Goal: Task Accomplishment & Management: Use online tool/utility

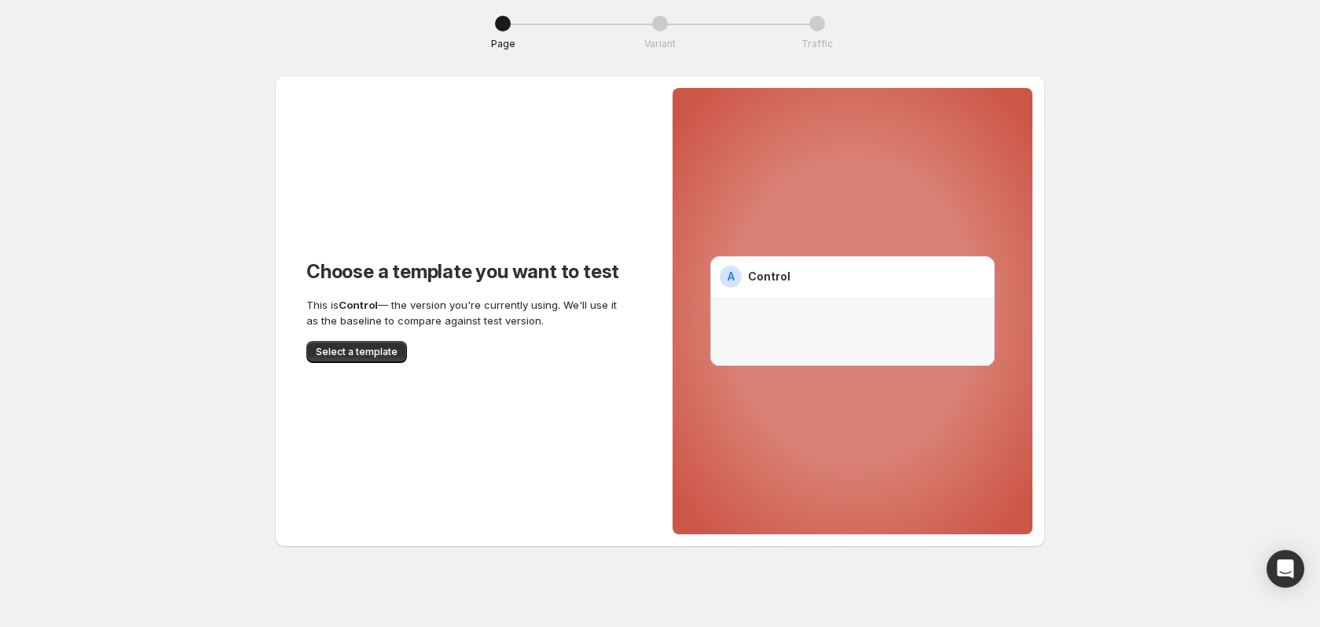
scroll to position [5, 0]
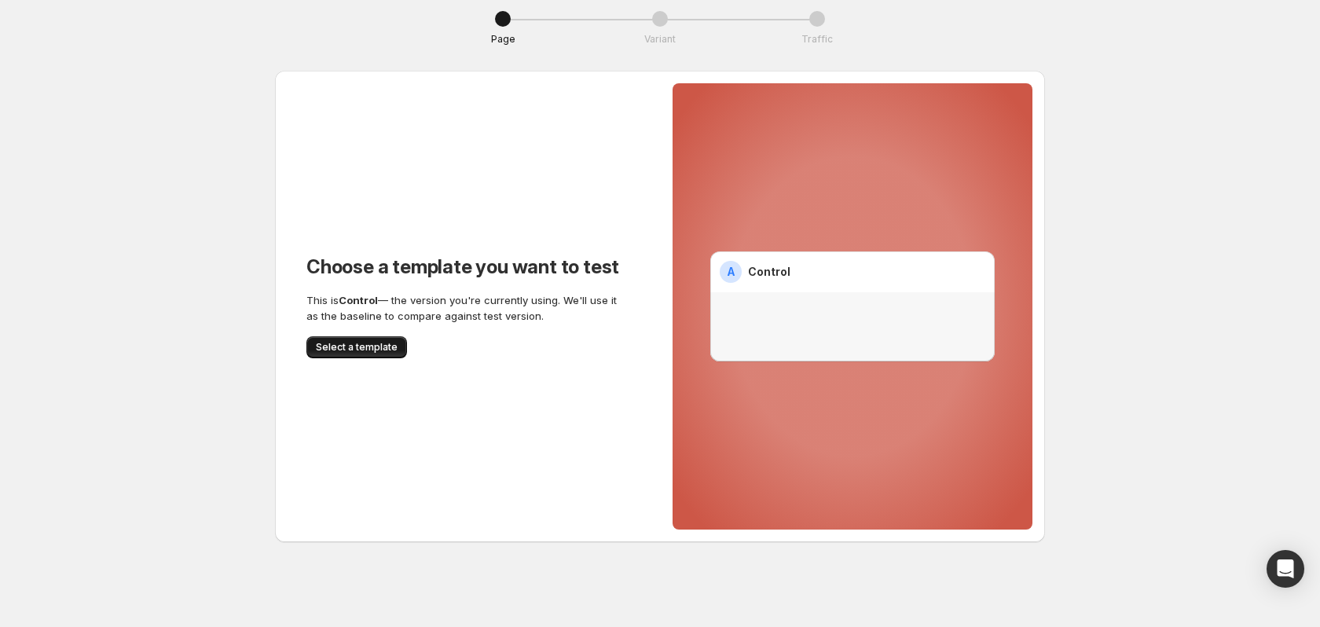
click at [365, 348] on span "Select a template" at bounding box center [357, 347] width 82 height 13
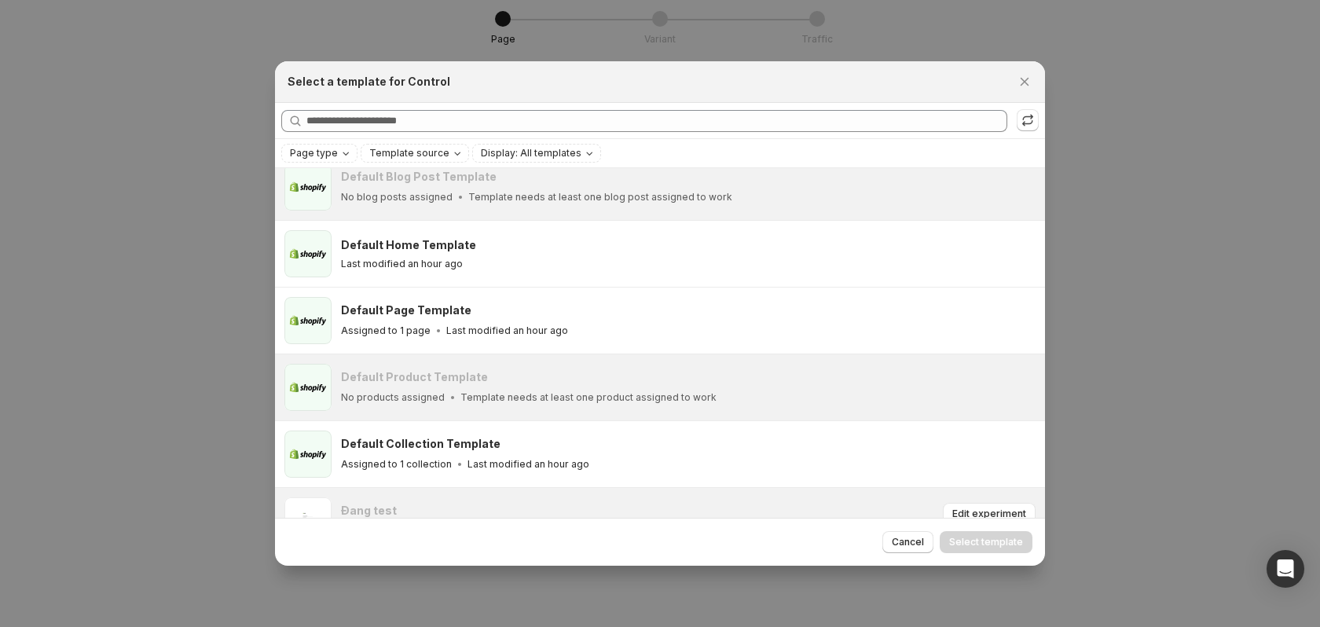
scroll to position [0, 0]
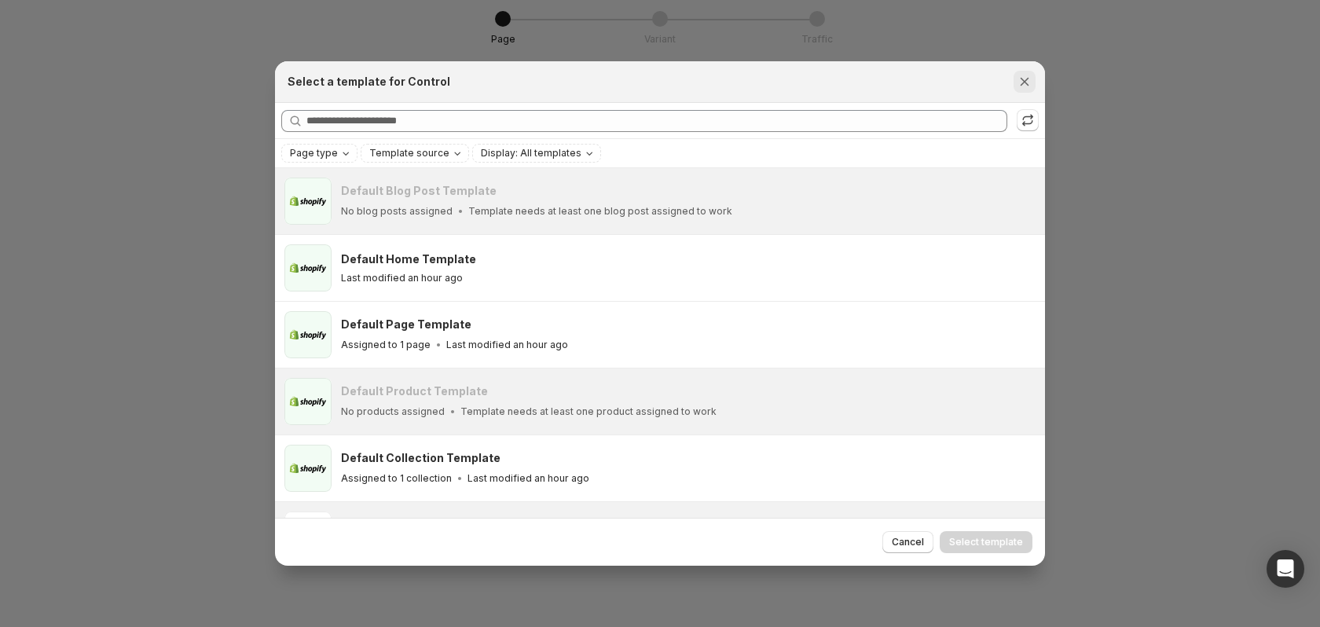
click at [1025, 75] on icon "Close" at bounding box center [1025, 82] width 16 height 16
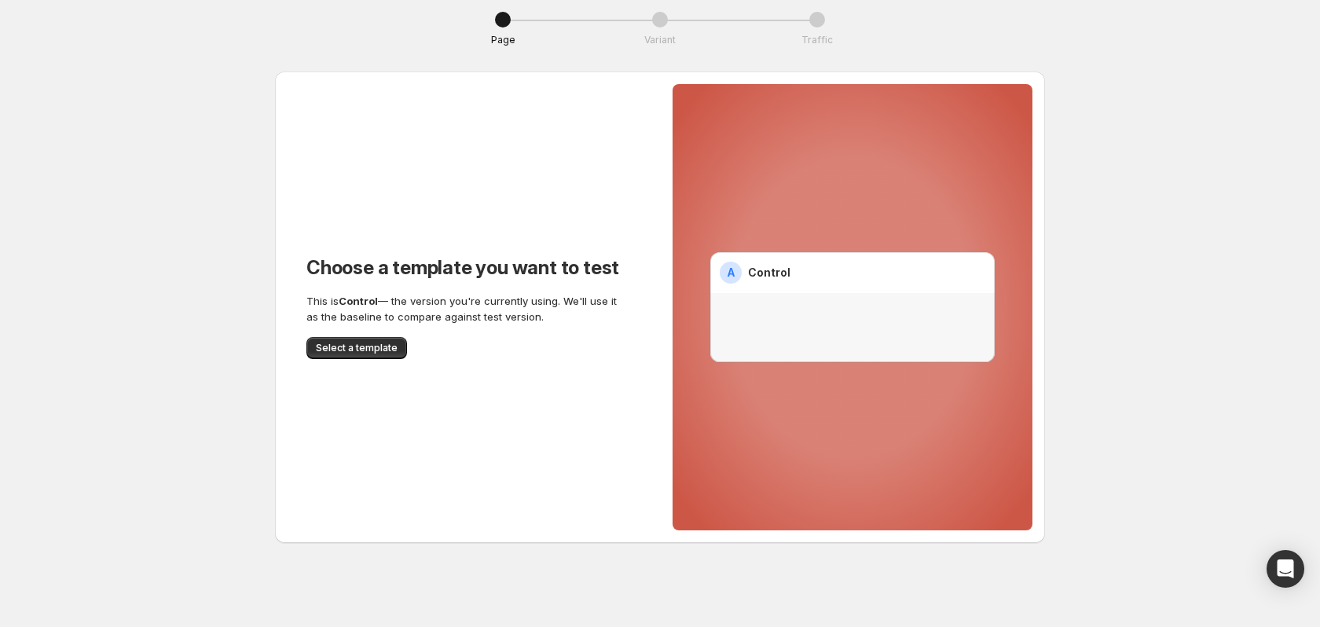
scroll to position [5, 0]
click at [339, 350] on span "Select a template" at bounding box center [357, 347] width 82 height 13
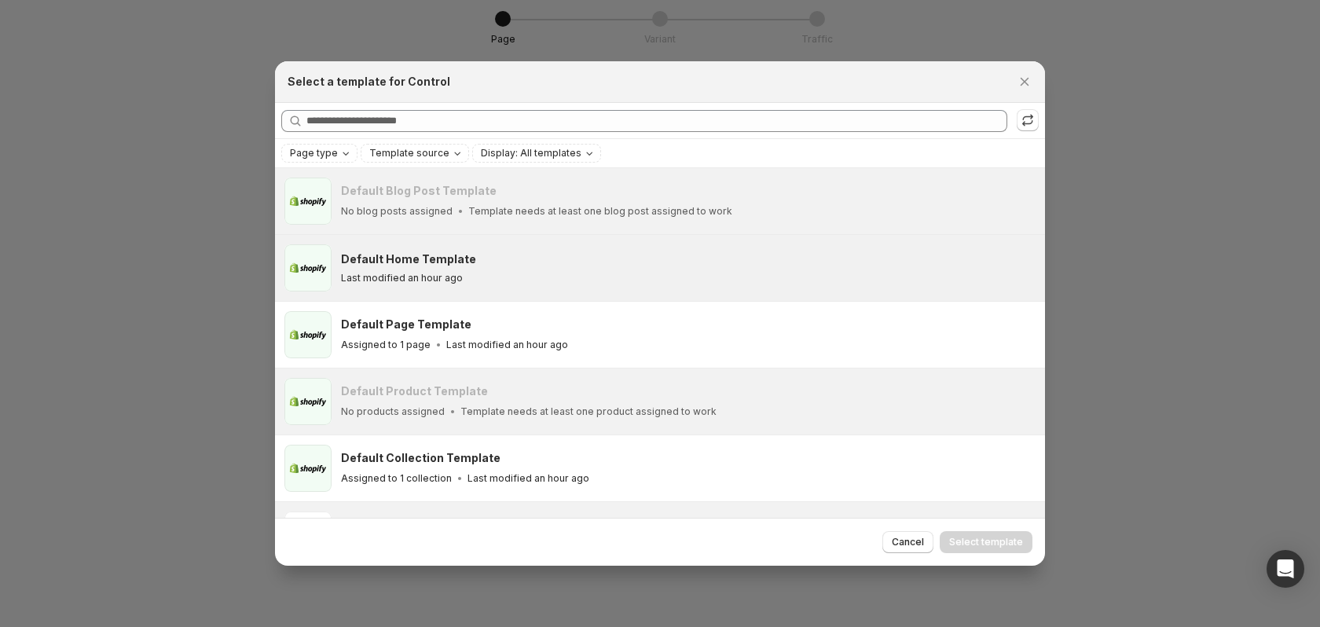
click at [533, 263] on div "Default Home Template" at bounding box center [686, 259] width 690 height 16
click at [1018, 537] on span "Select template" at bounding box center [986, 542] width 74 height 13
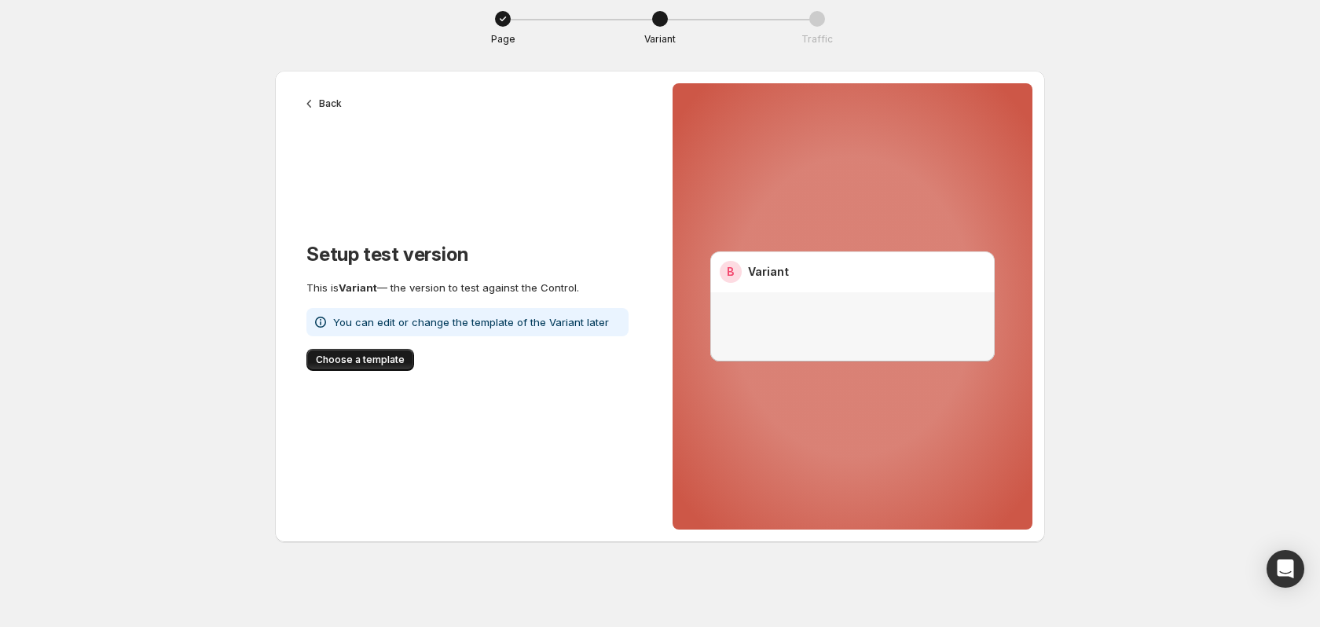
click at [345, 361] on span "Choose a template" at bounding box center [360, 360] width 89 height 13
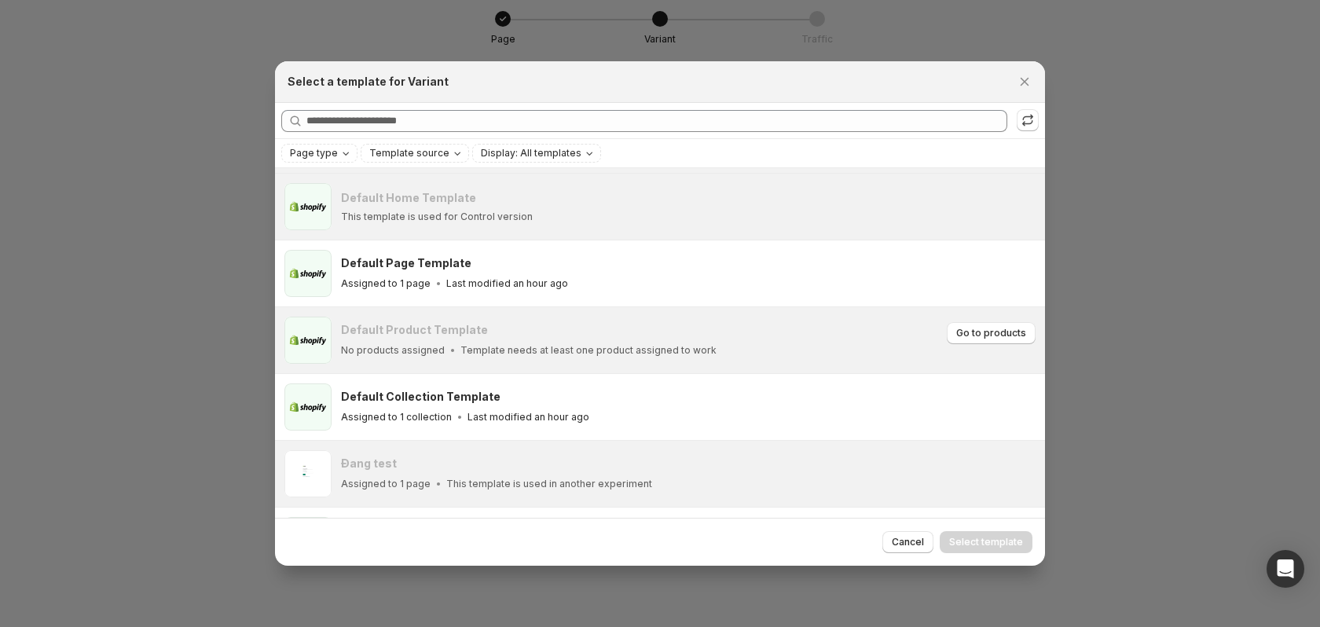
scroll to position [118, 0]
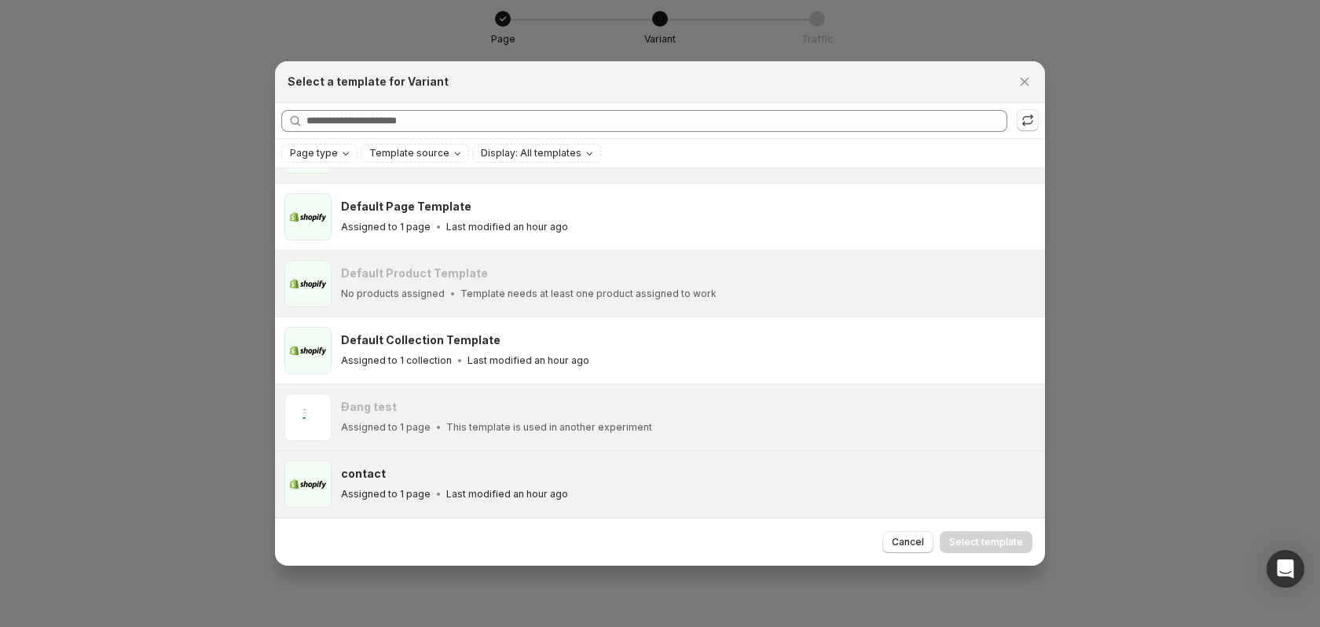
click at [805, 492] on div "Assigned to 1 page Last modified an hour ago" at bounding box center [686, 494] width 690 height 16
click at [987, 546] on span "Select template" at bounding box center [986, 542] width 74 height 13
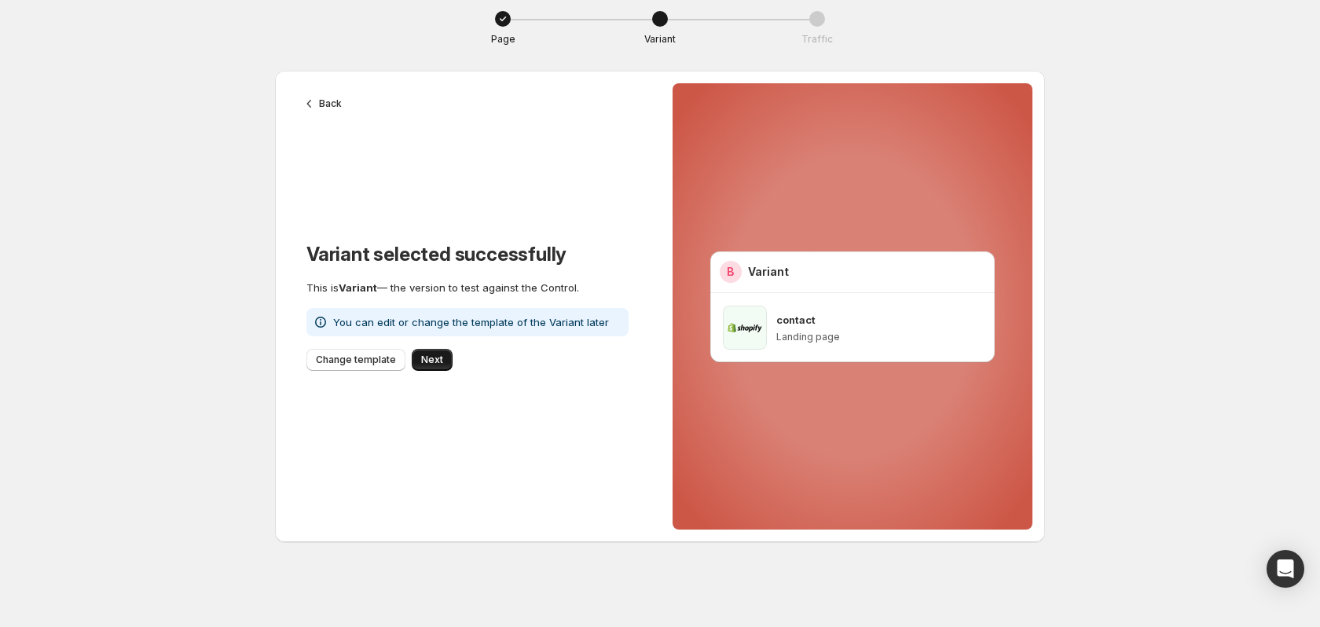
click at [431, 358] on span "Next" at bounding box center [432, 360] width 22 height 13
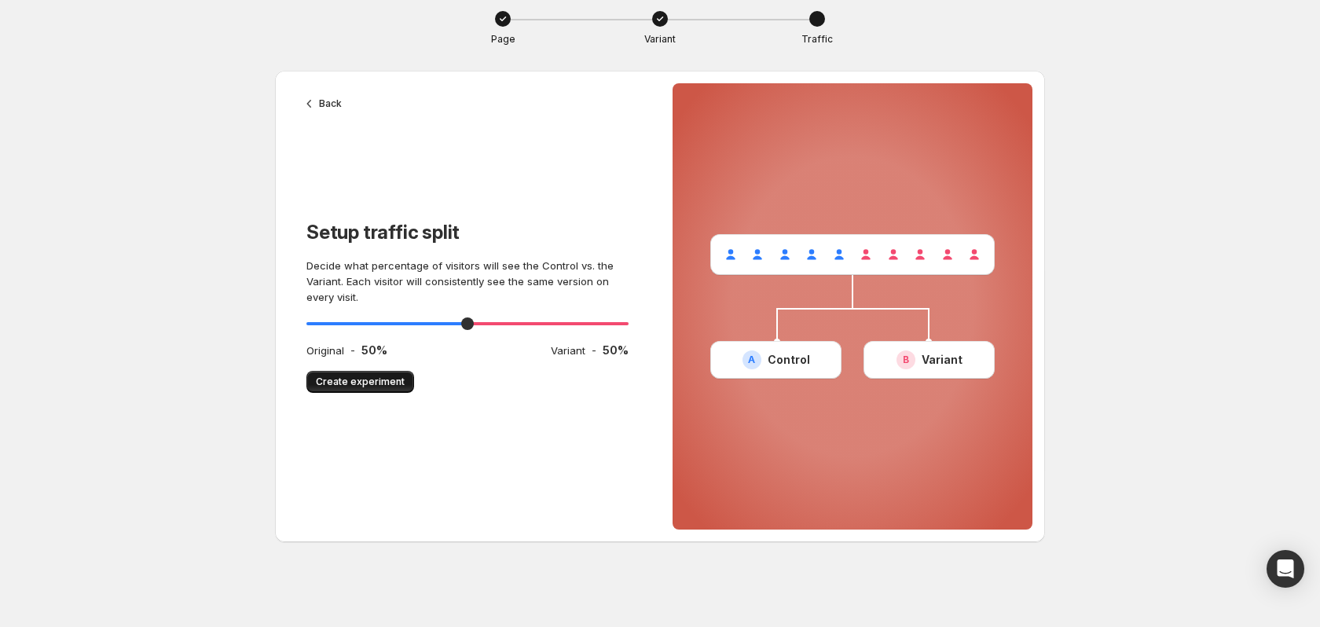
click at [369, 380] on span "Create experiment" at bounding box center [360, 382] width 89 height 13
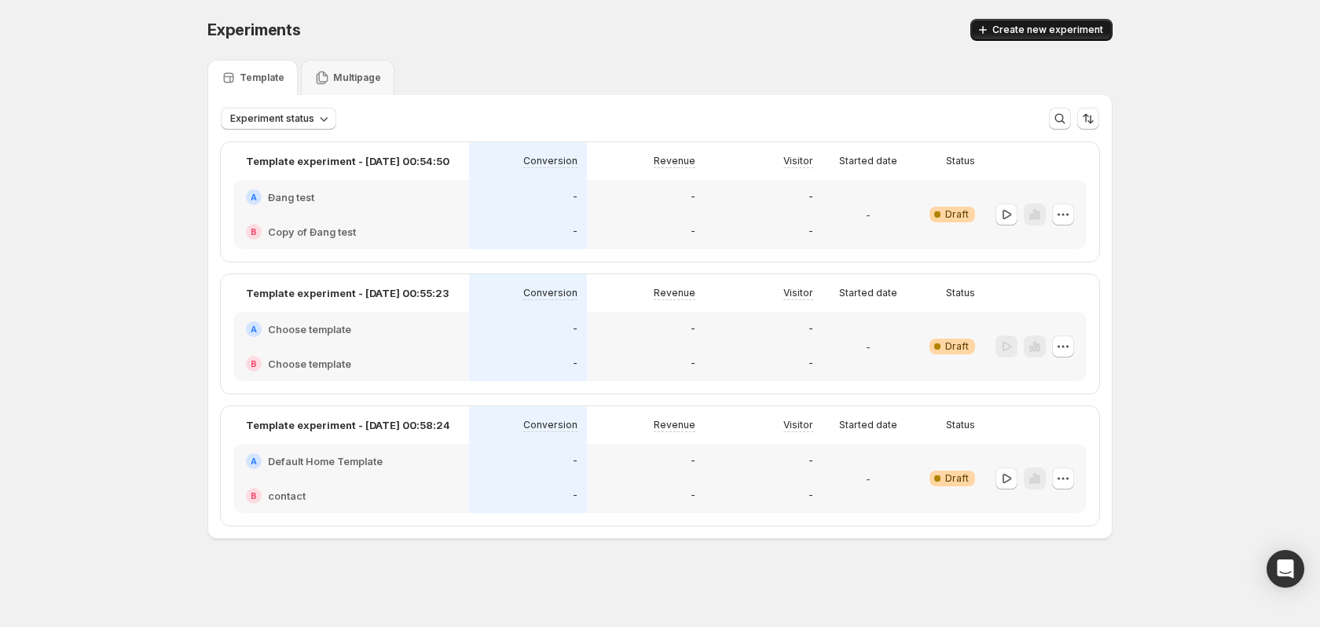
click at [1057, 32] on span "Create new experiment" at bounding box center [1047, 30] width 111 height 13
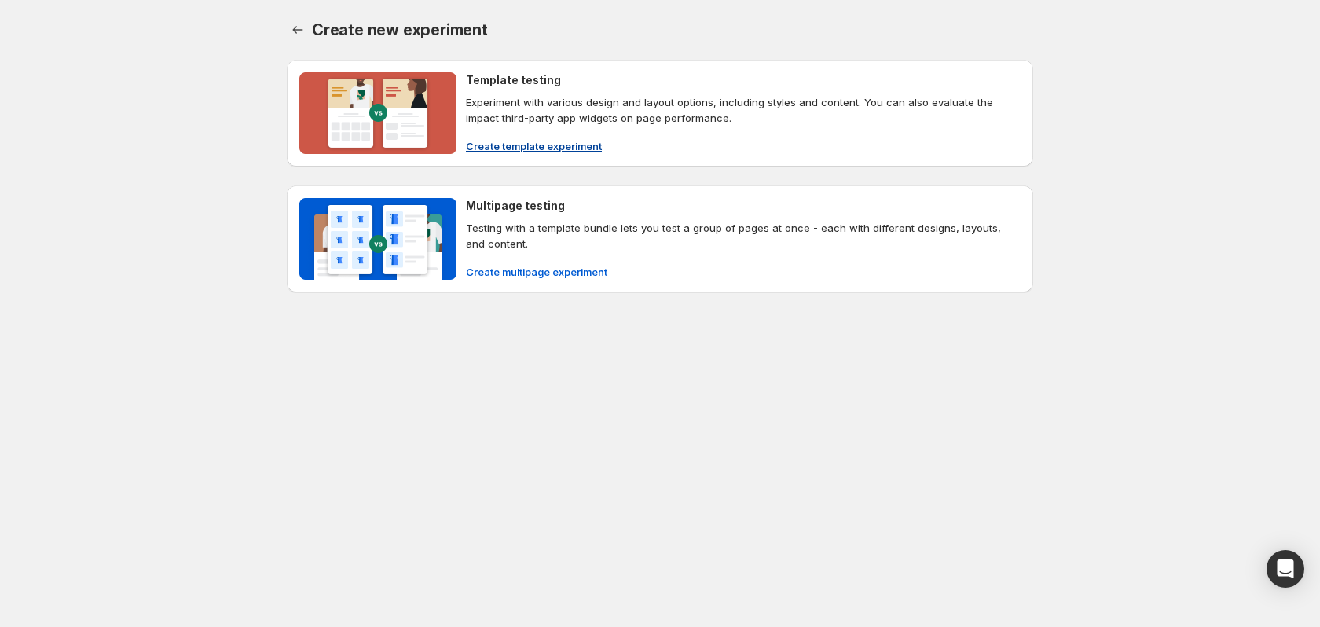
click at [500, 149] on span "Create template experiment" at bounding box center [534, 146] width 136 height 16
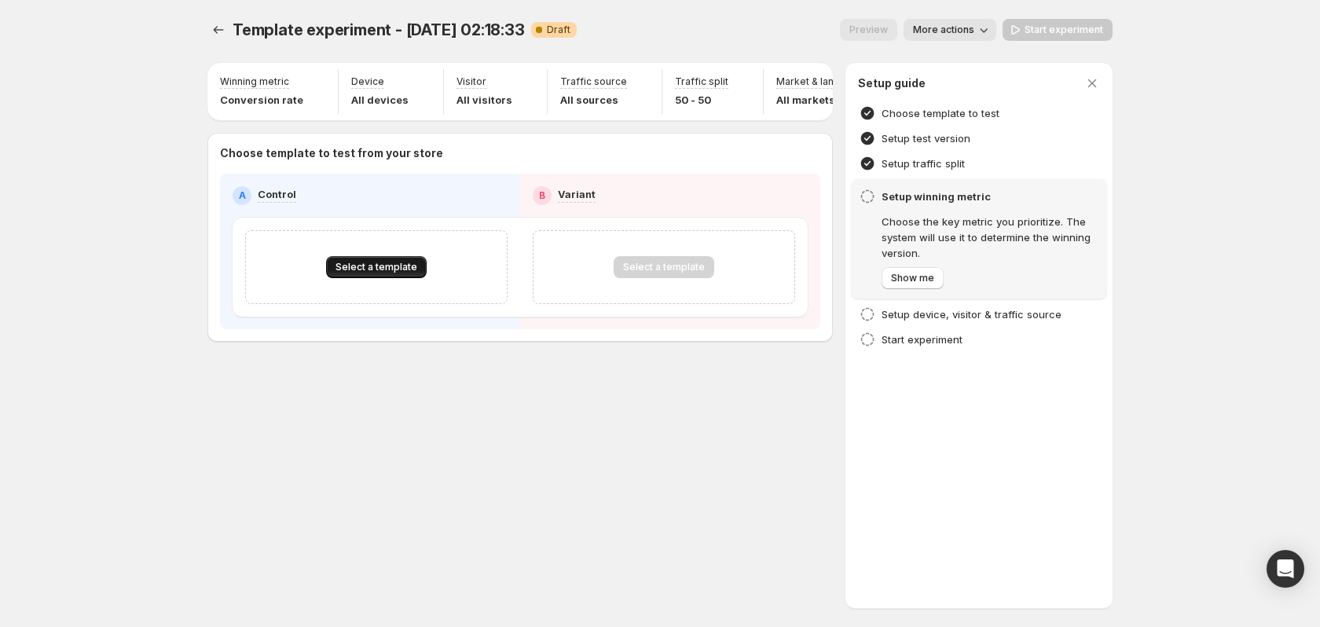
click at [386, 278] on button "Select a template" at bounding box center [376, 267] width 101 height 22
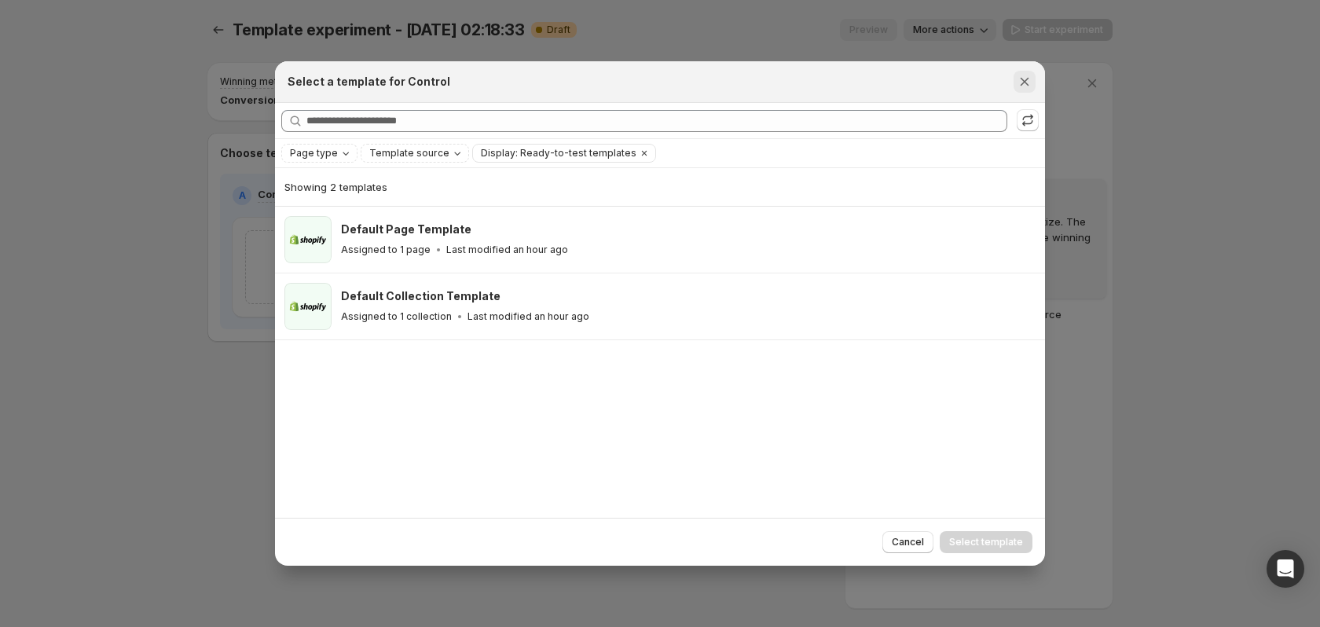
click at [1027, 91] on button "Close" at bounding box center [1025, 82] width 22 height 22
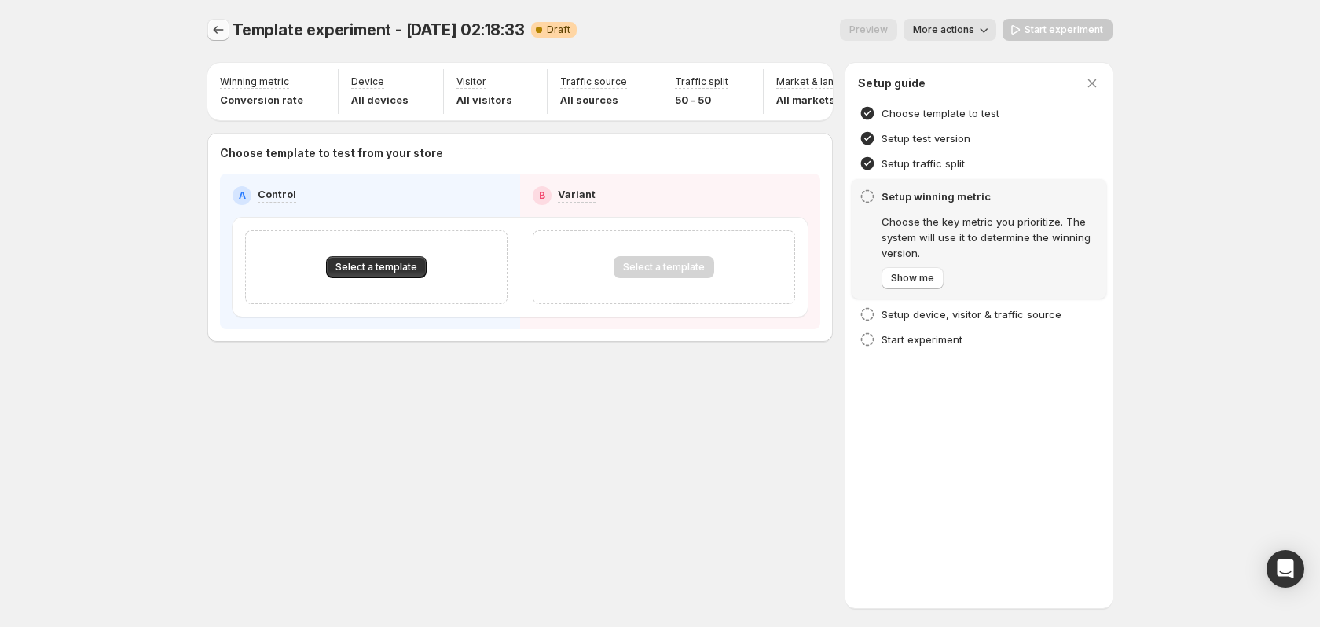
click at [224, 28] on icon "Experiments" at bounding box center [219, 30] width 16 height 16
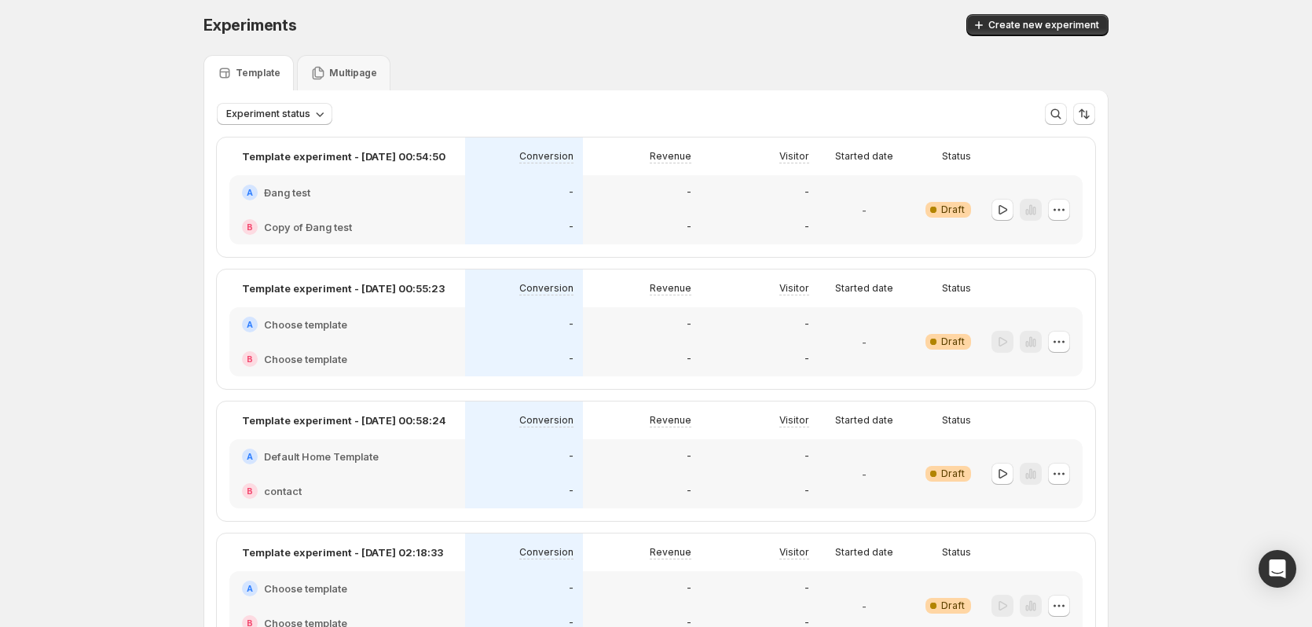
scroll to position [129, 0]
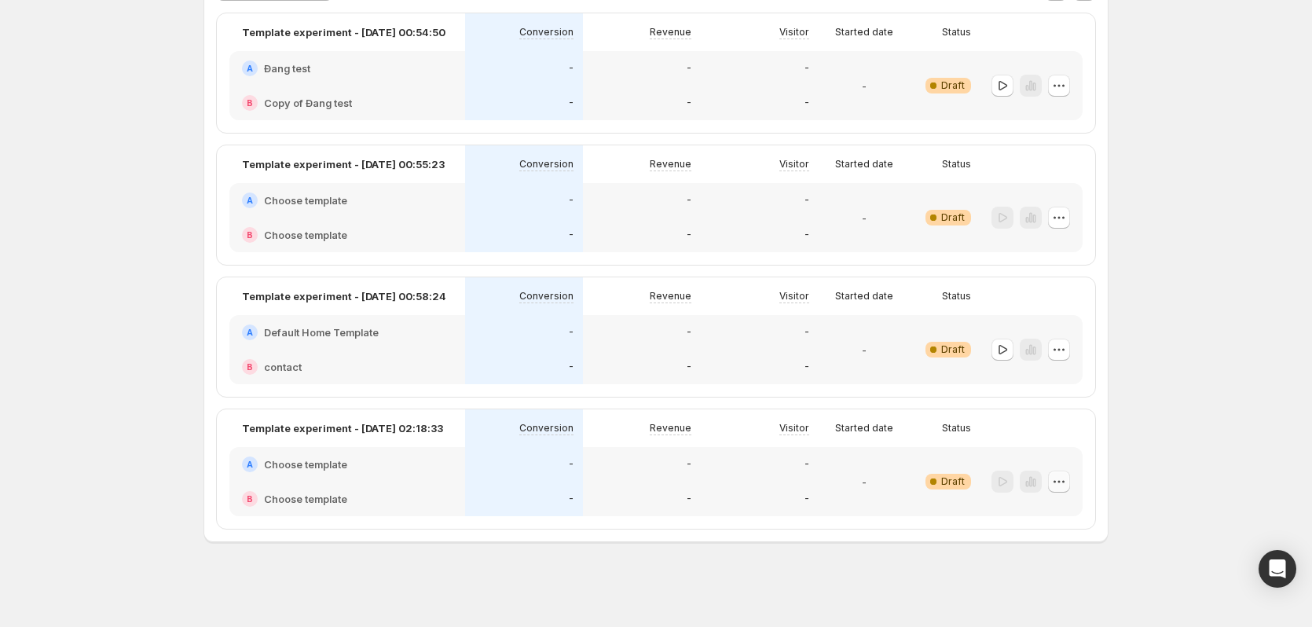
click at [1064, 480] on icon "button" at bounding box center [1059, 482] width 16 height 16
click at [1047, 596] on span "Delete" at bounding box center [1051, 595] width 31 height 13
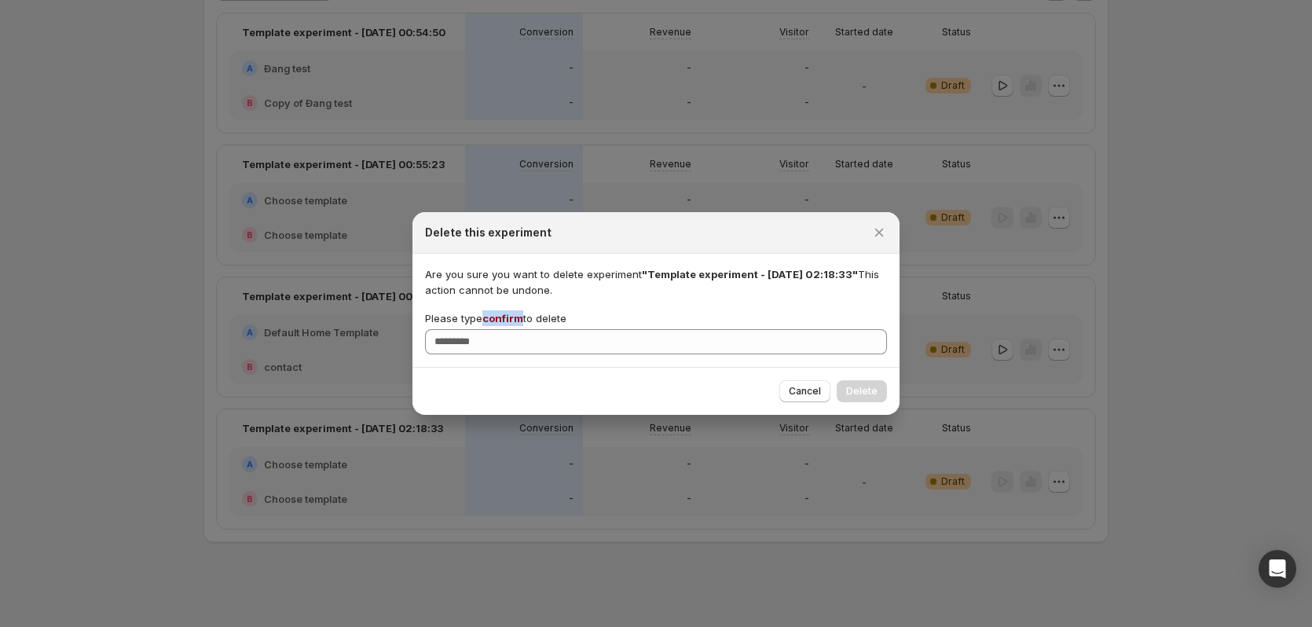
drag, startPoint x: 485, startPoint y: 317, endPoint x: 526, endPoint y: 318, distance: 40.9
click at [526, 318] on p "Please type confirm to delete" at bounding box center [495, 318] width 141 height 16
copy p "confirm"
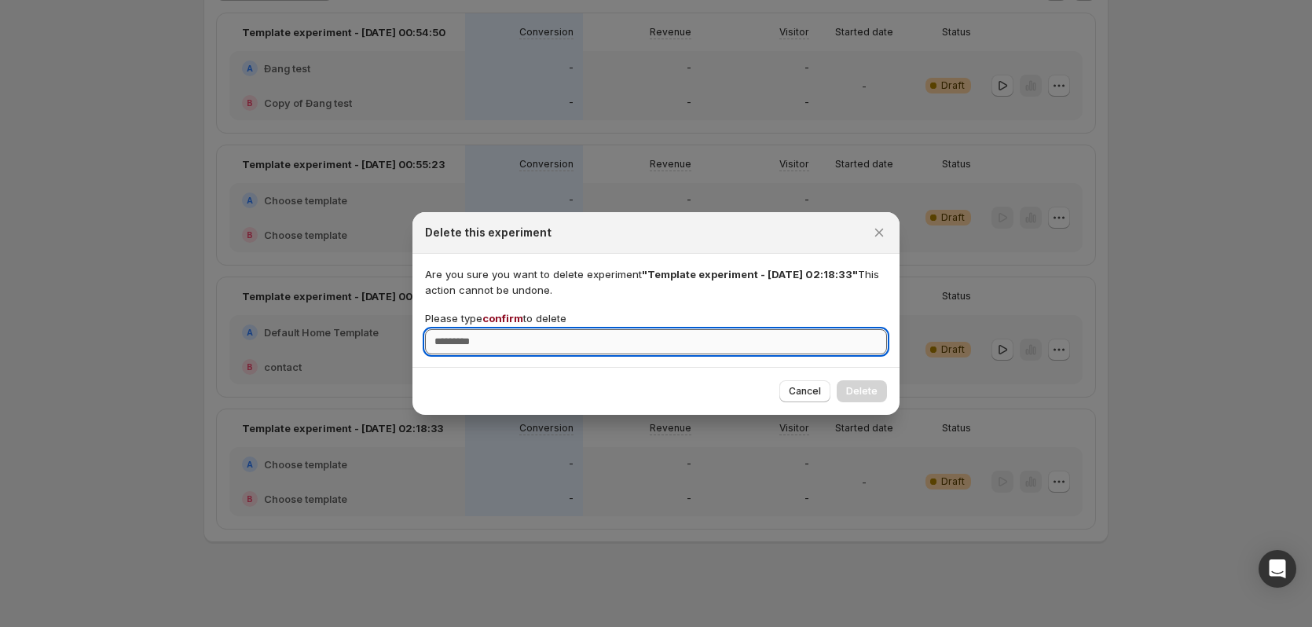
click at [505, 343] on input "Please type confirm to delete" at bounding box center [656, 341] width 462 height 25
paste input "*******"
type input "*******"
click at [864, 393] on span "Delete" at bounding box center [861, 391] width 31 height 13
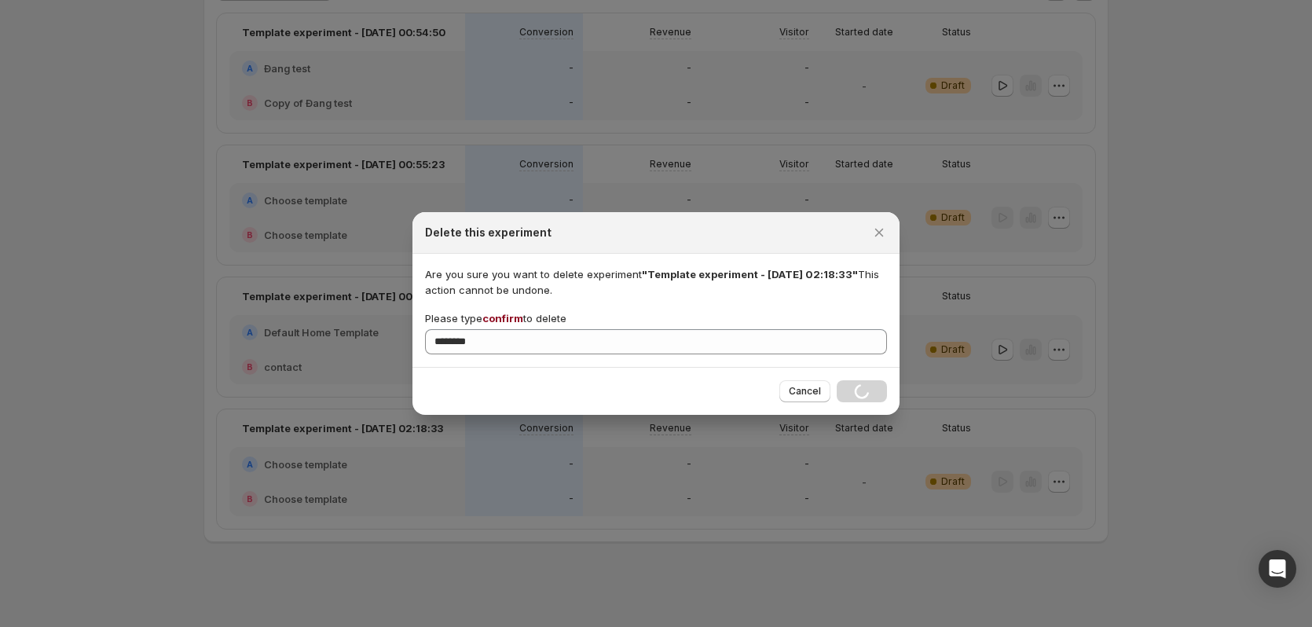
scroll to position [0, 0]
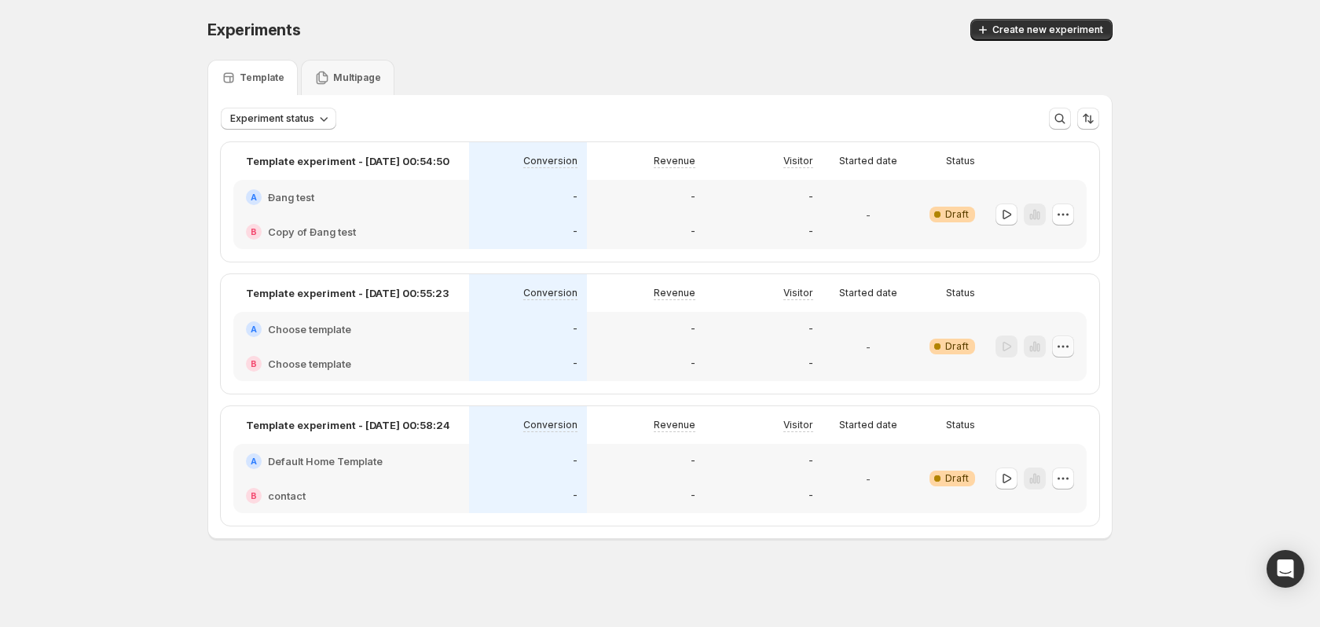
click at [1066, 347] on icon "button" at bounding box center [1063, 347] width 16 height 16
click at [1040, 457] on span "Delete" at bounding box center [1051, 459] width 31 height 13
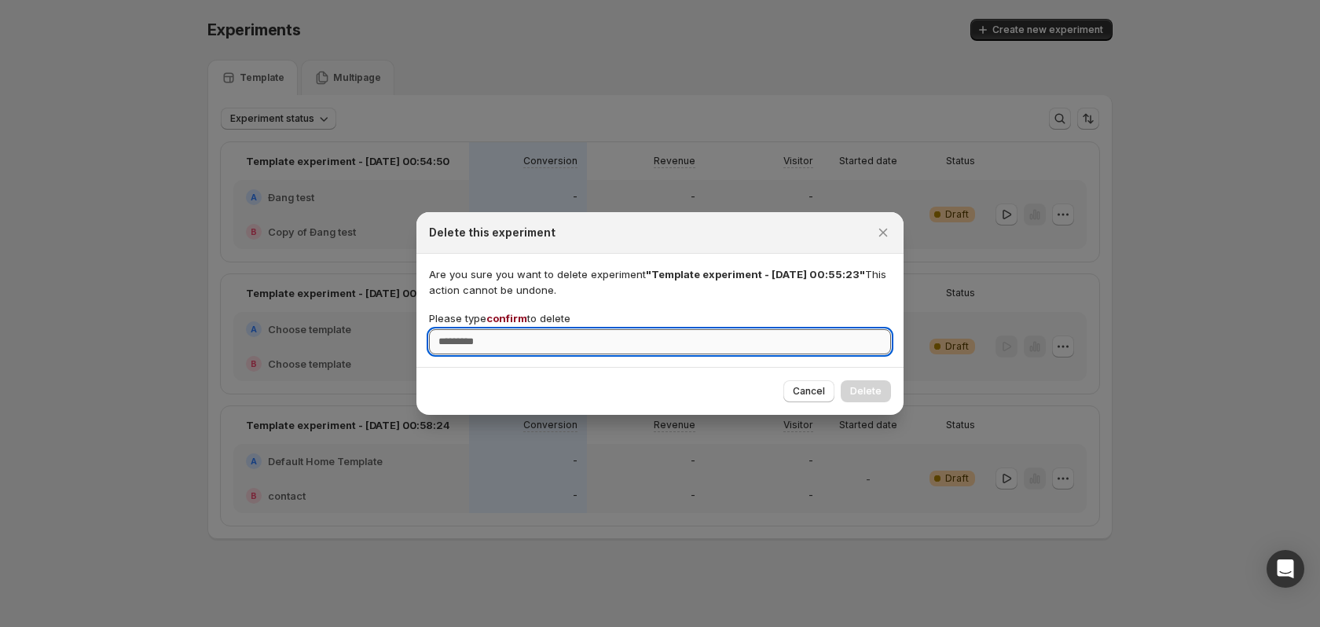
click at [504, 339] on input "Please type confirm to delete" at bounding box center [660, 341] width 462 height 25
type input "*******"
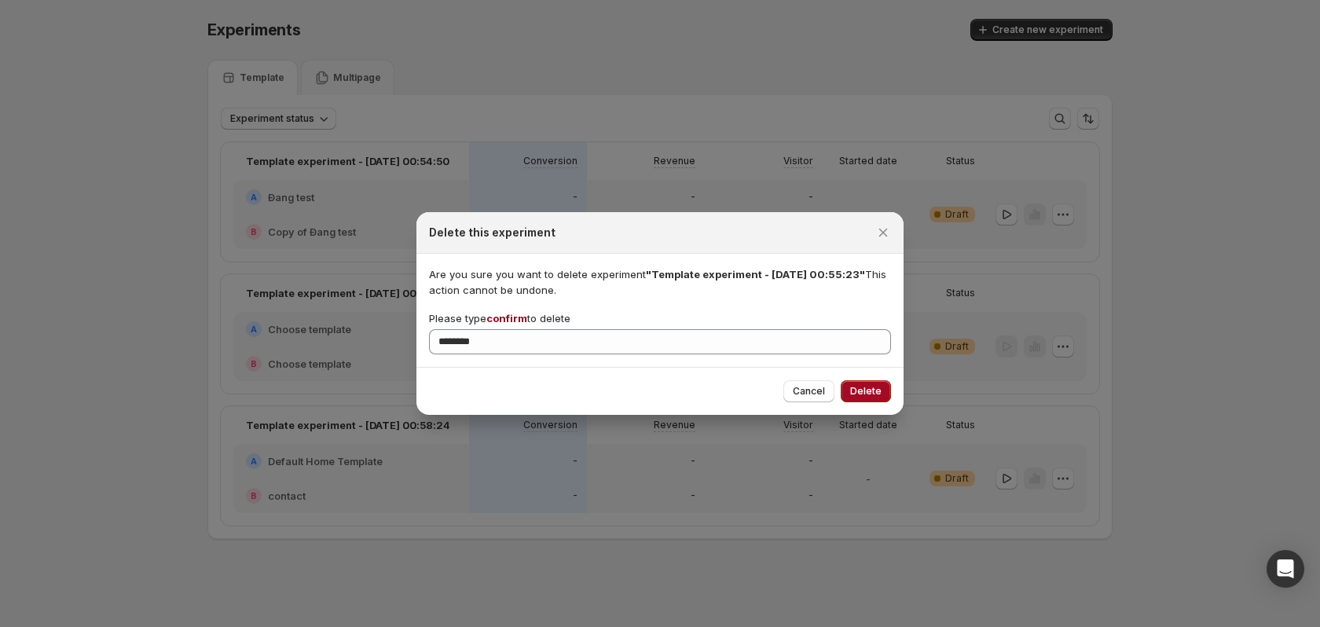
click at [862, 387] on span "Delete" at bounding box center [865, 391] width 31 height 13
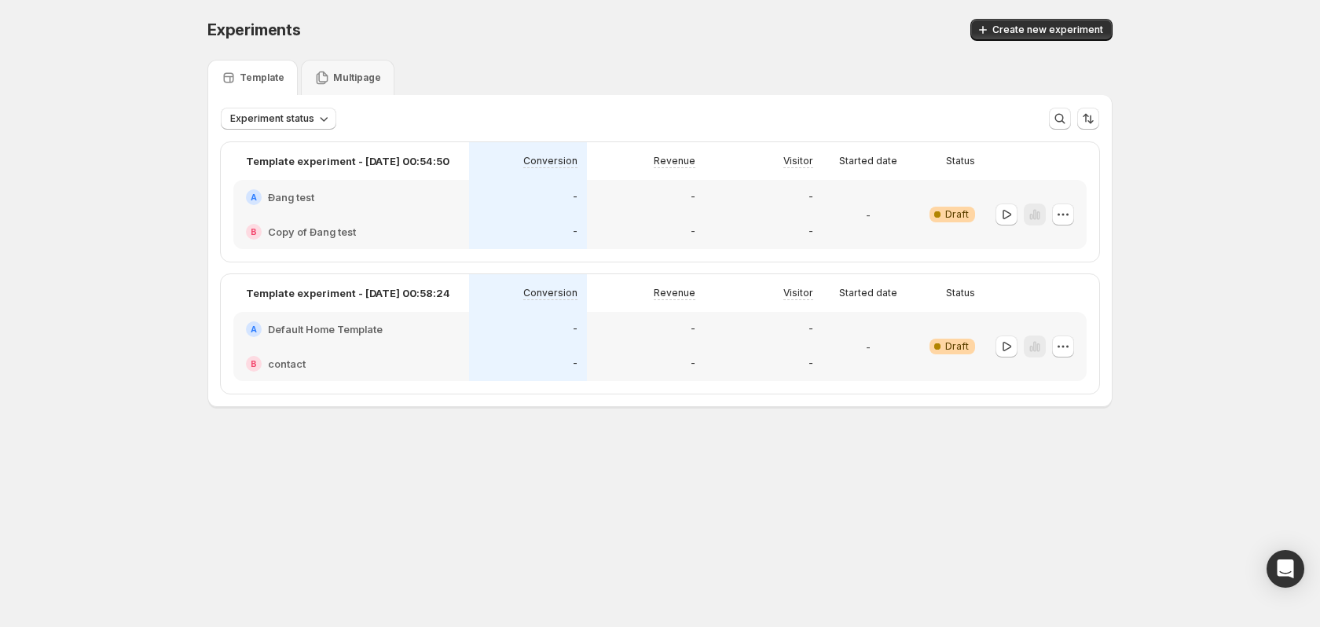
click at [1077, 342] on div at bounding box center [1036, 346] width 102 height 69
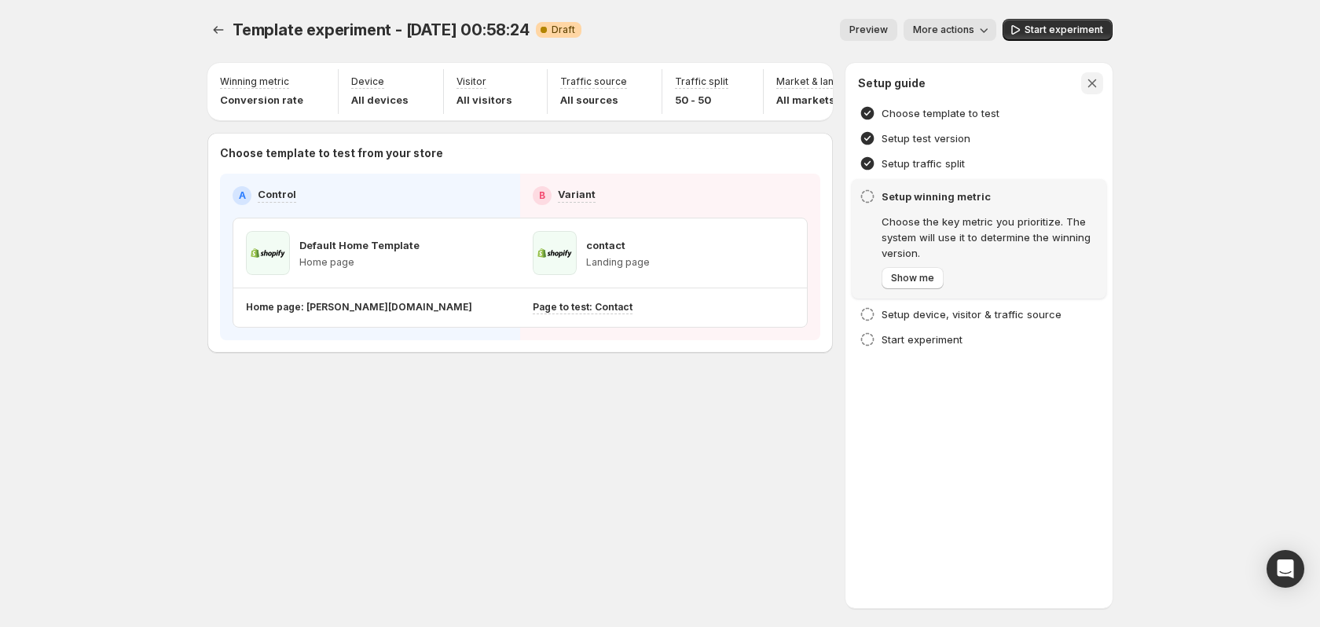
click at [1083, 85] on button "button" at bounding box center [1092, 83] width 22 height 22
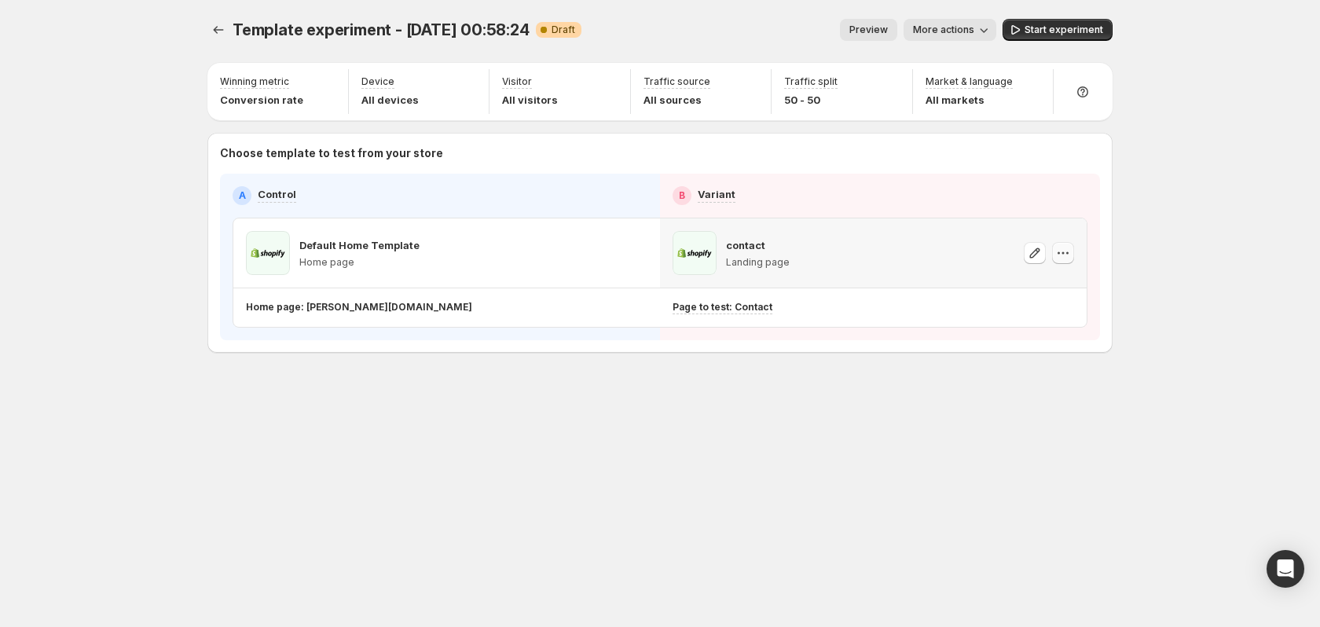
click at [1057, 246] on icon "button" at bounding box center [1063, 253] width 16 height 16
click at [1043, 353] on span "Remove template" at bounding box center [1064, 353] width 85 height 13
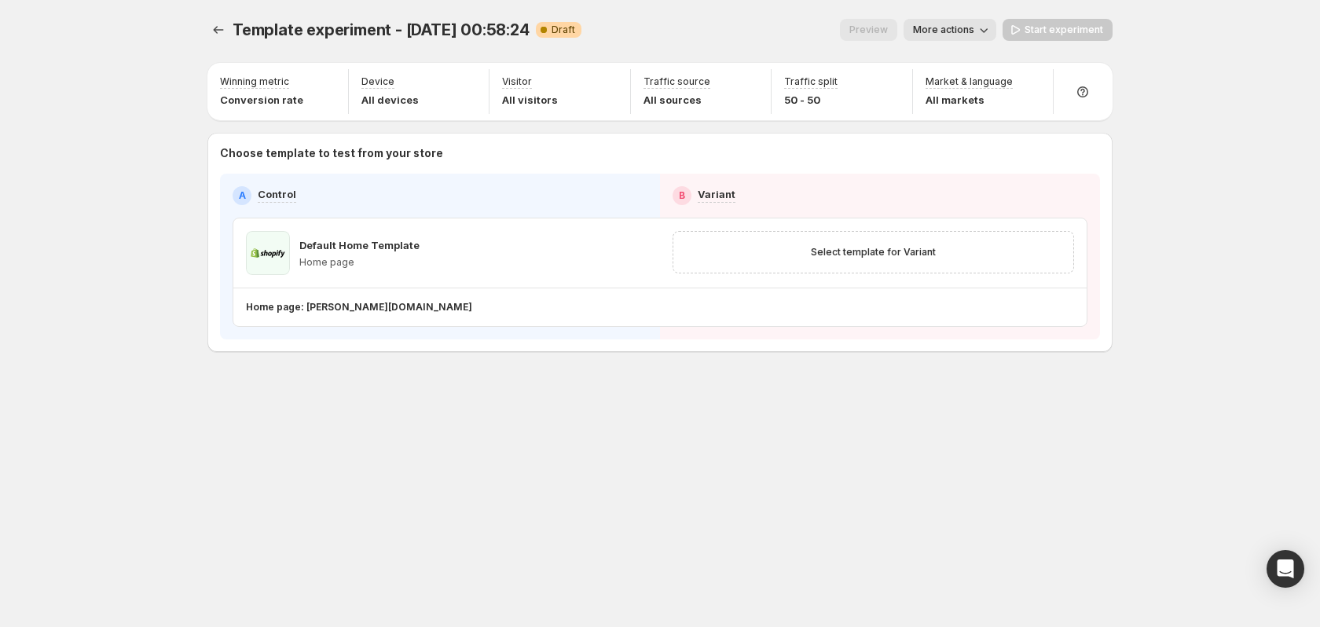
click at [959, 22] on button "More actions" at bounding box center [950, 30] width 93 height 22
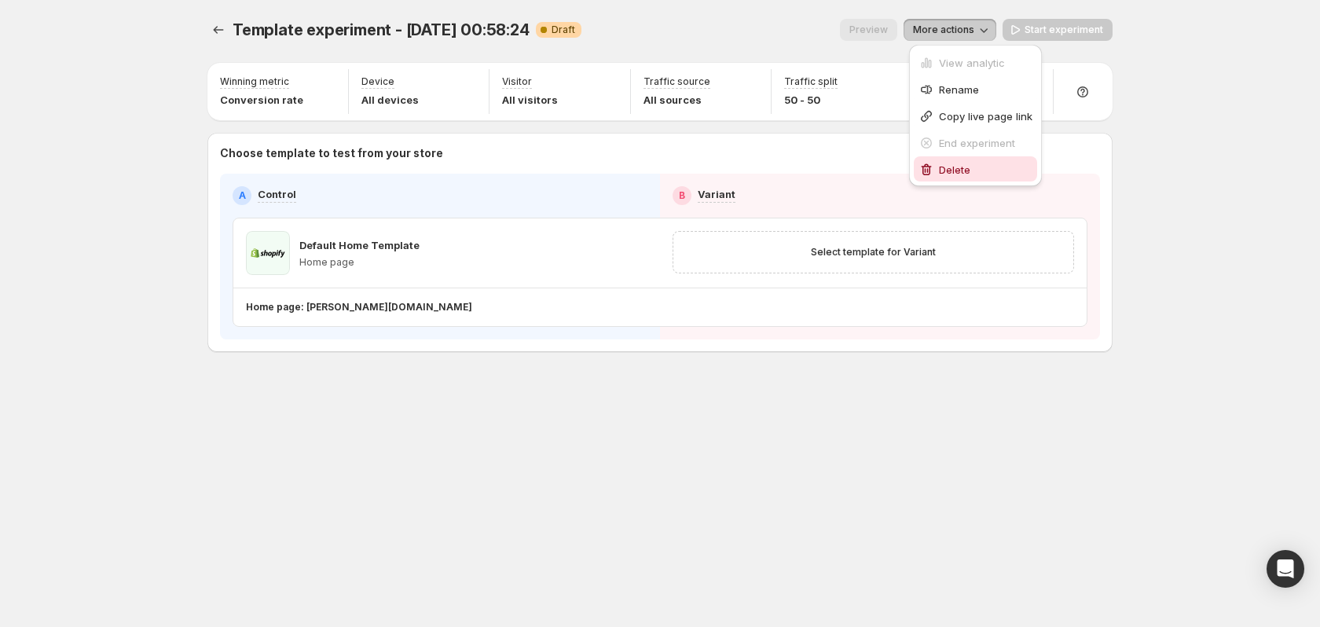
click at [949, 172] on span "Delete" at bounding box center [954, 169] width 31 height 13
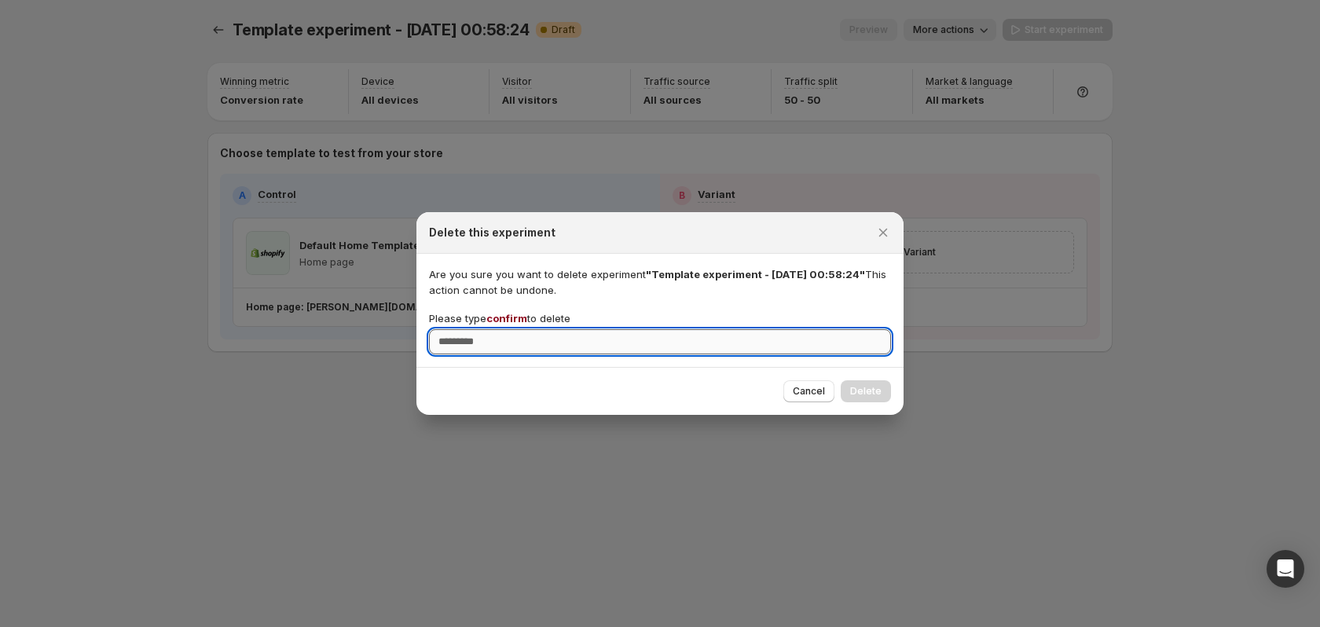
click at [600, 335] on input "Please type confirm to delete" at bounding box center [660, 341] width 462 height 25
type input "*******"
click at [863, 389] on span "Delete" at bounding box center [865, 391] width 31 height 13
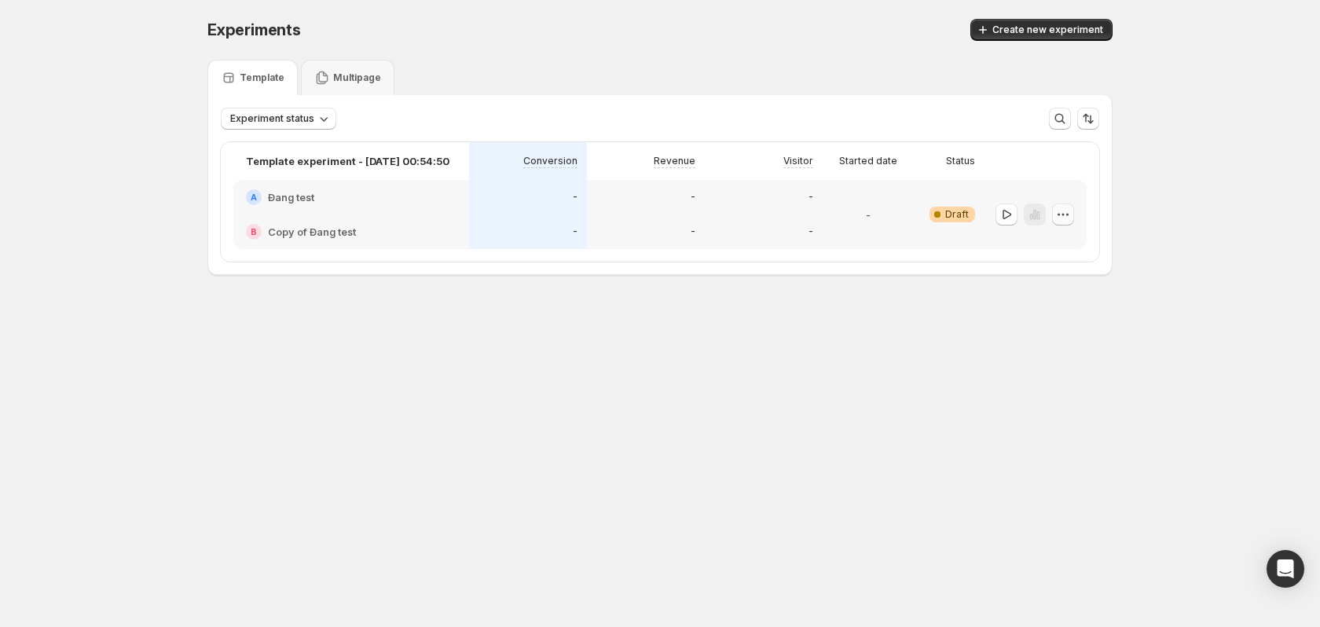
click at [1064, 211] on icon "button" at bounding box center [1063, 215] width 16 height 16
click at [1044, 328] on span "Delete" at bounding box center [1051, 327] width 31 height 13
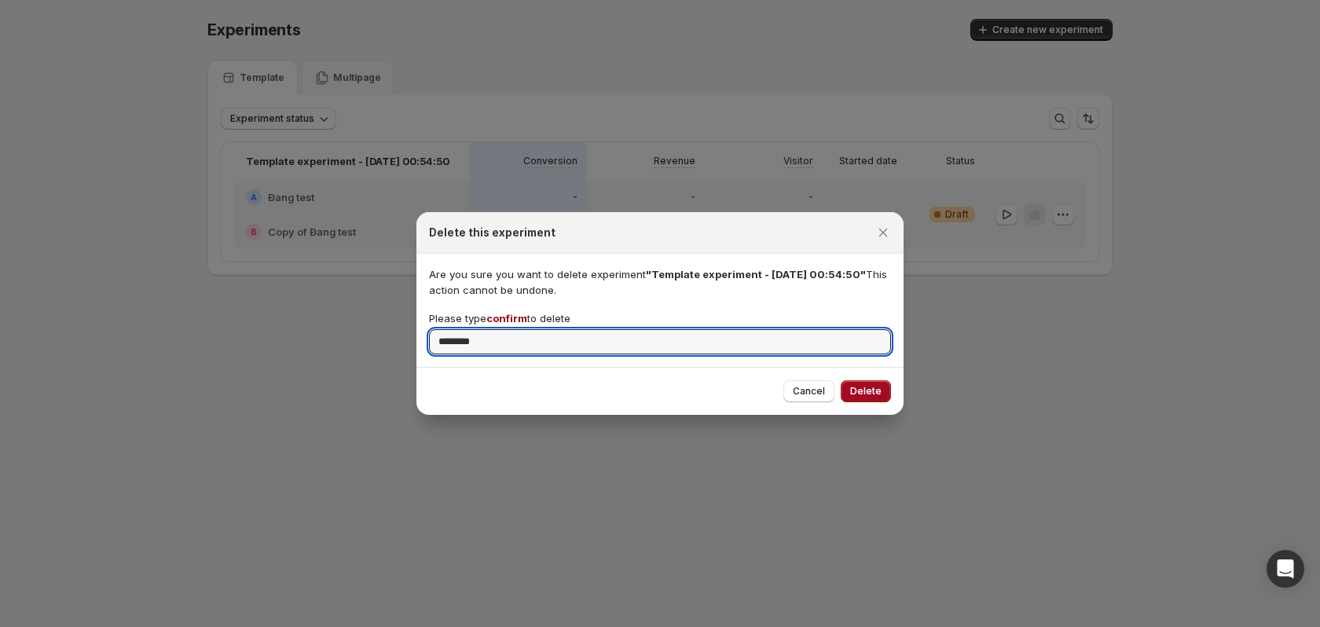
type input "*******"
click at [869, 387] on span "Delete" at bounding box center [865, 391] width 31 height 13
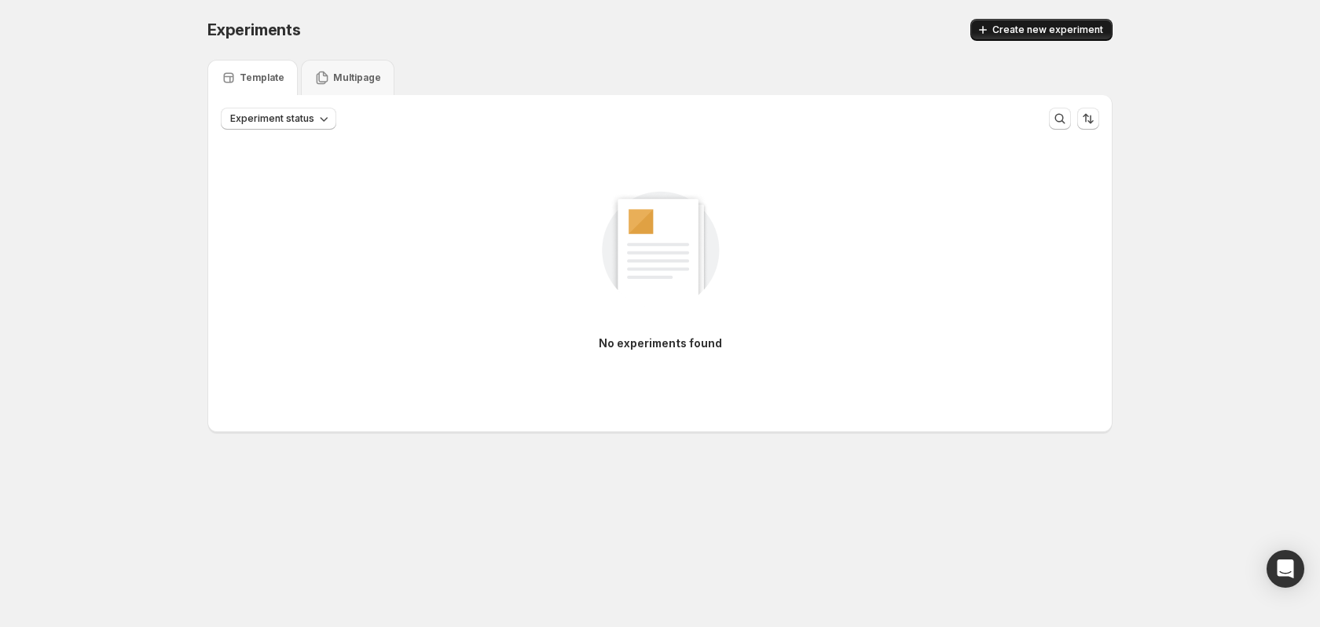
click at [1043, 28] on span "Create new experiment" at bounding box center [1047, 30] width 111 height 13
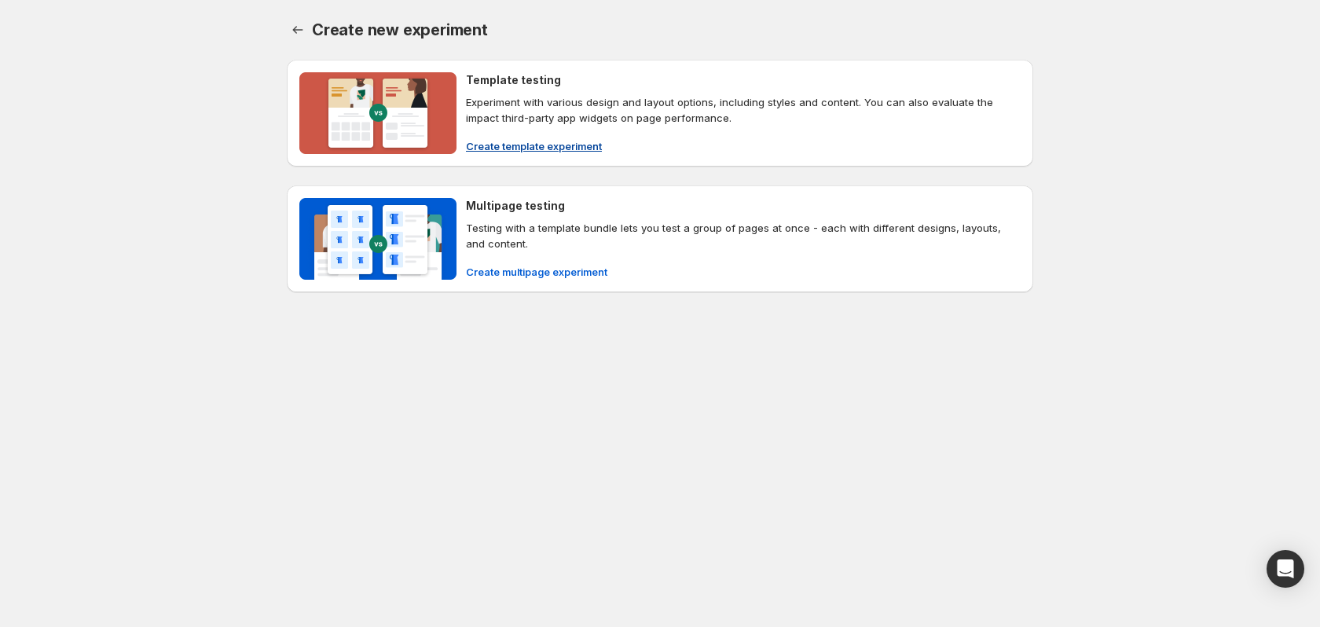
click at [529, 145] on span "Create template experiment" at bounding box center [534, 146] width 136 height 16
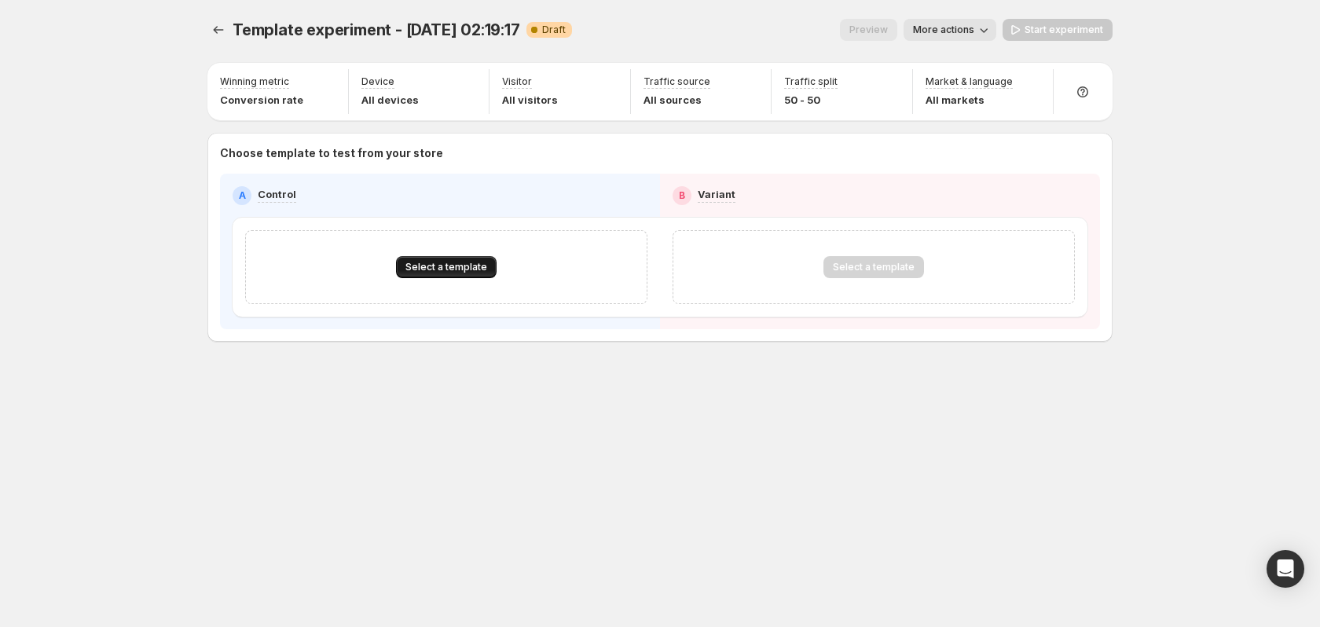
click at [452, 265] on span "Select a template" at bounding box center [446, 267] width 82 height 13
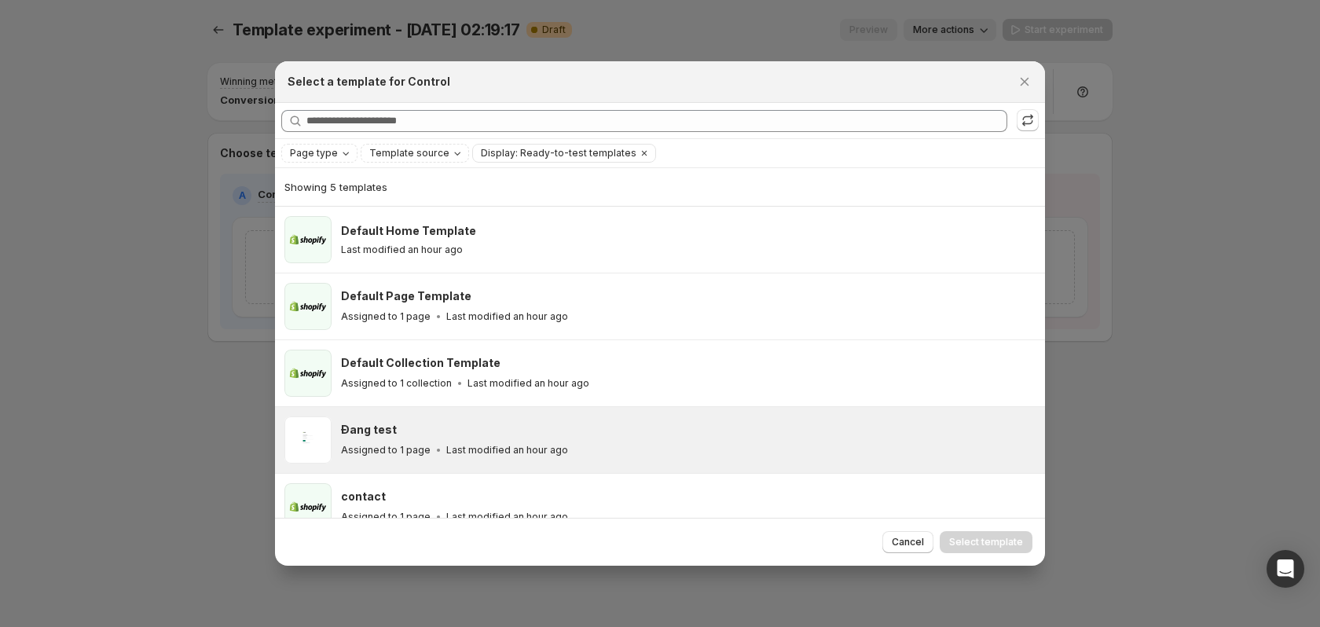
click at [579, 442] on div "Assigned to 1 page Last modified an hour ago" at bounding box center [686, 450] width 690 height 16
click at [998, 540] on span "Select template" at bounding box center [986, 542] width 74 height 13
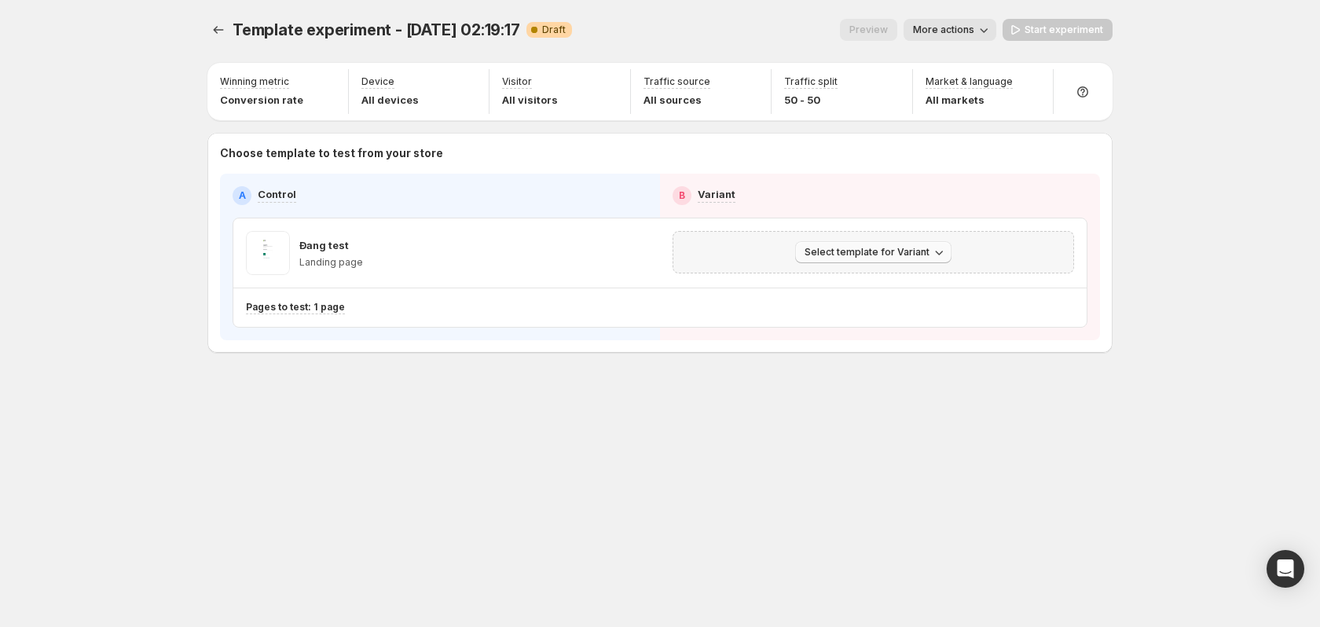
click at [923, 251] on span "Select template for Variant" at bounding box center [867, 252] width 125 height 13
click at [906, 312] on span "Create Variant based on Control" at bounding box center [876, 312] width 160 height 13
click at [1062, 251] on icon "button" at bounding box center [1063, 253] width 16 height 16
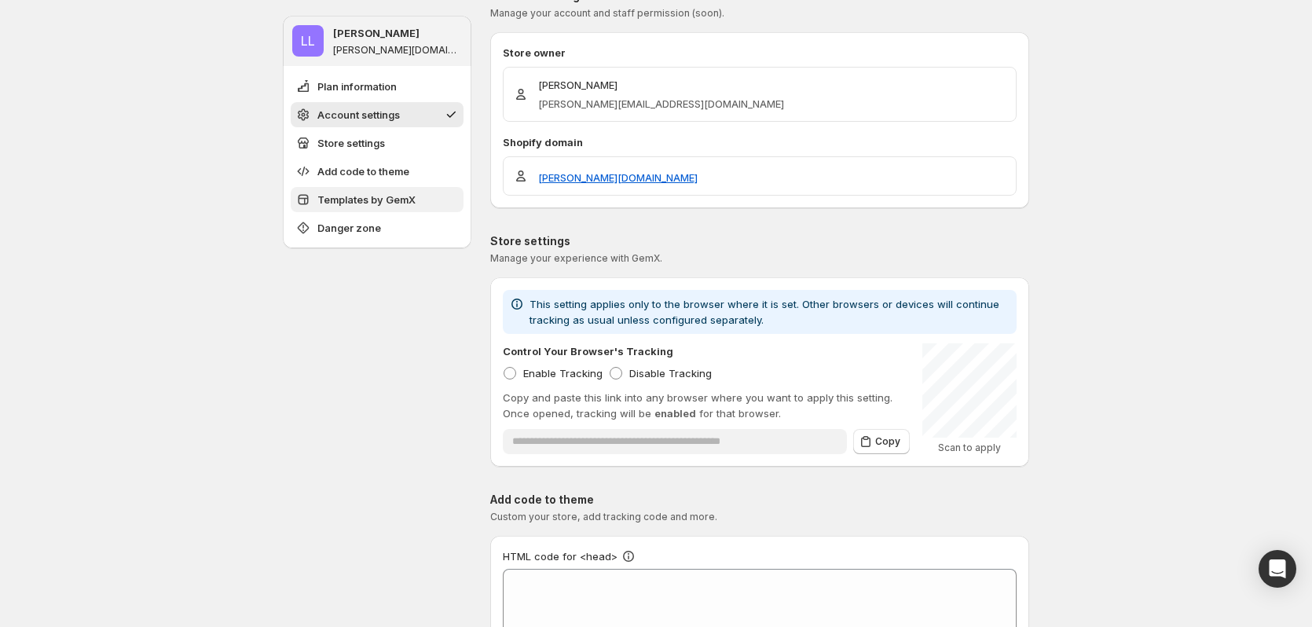
click at [387, 198] on span "Templates by GemX" at bounding box center [366, 200] width 98 height 16
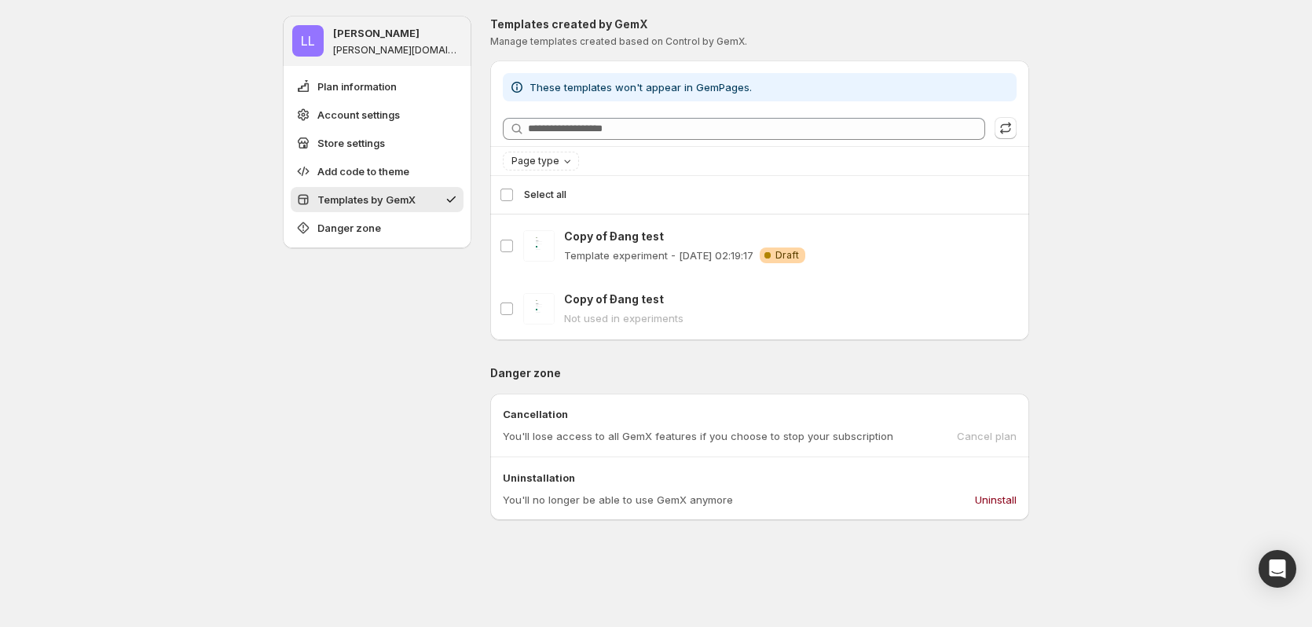
scroll to position [863, 0]
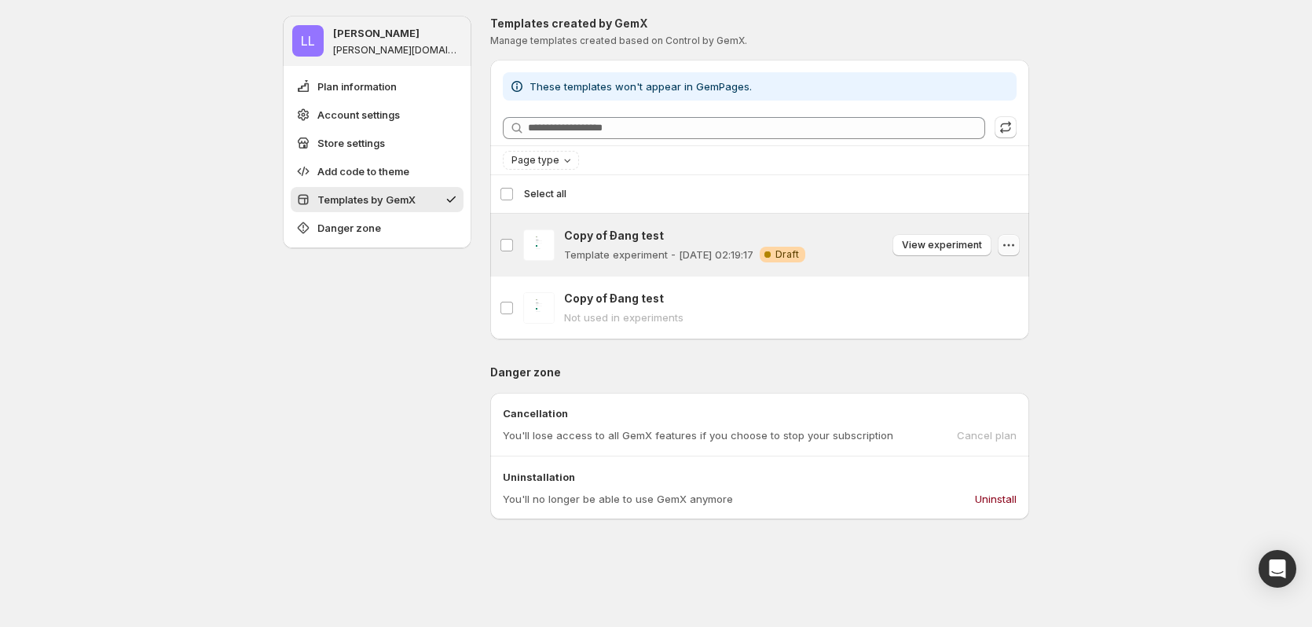
click at [1017, 241] on icon "button" at bounding box center [1009, 245] width 16 height 16
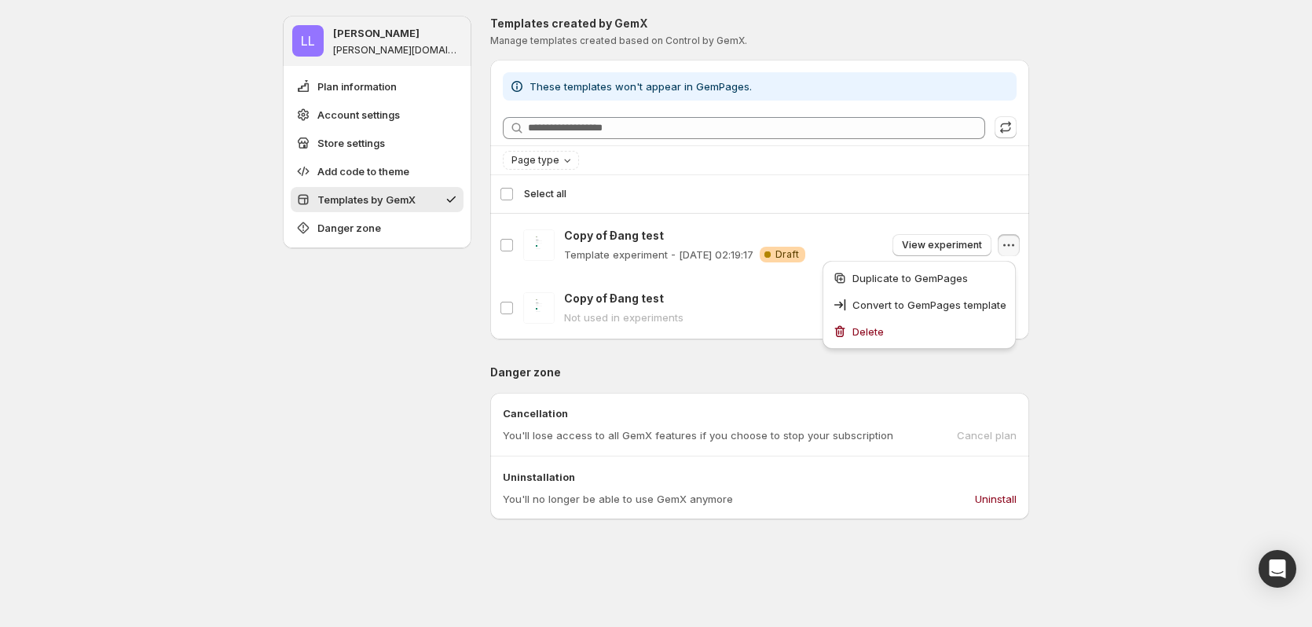
click at [1127, 266] on div "**********" at bounding box center [656, 64] width 1312 height 1855
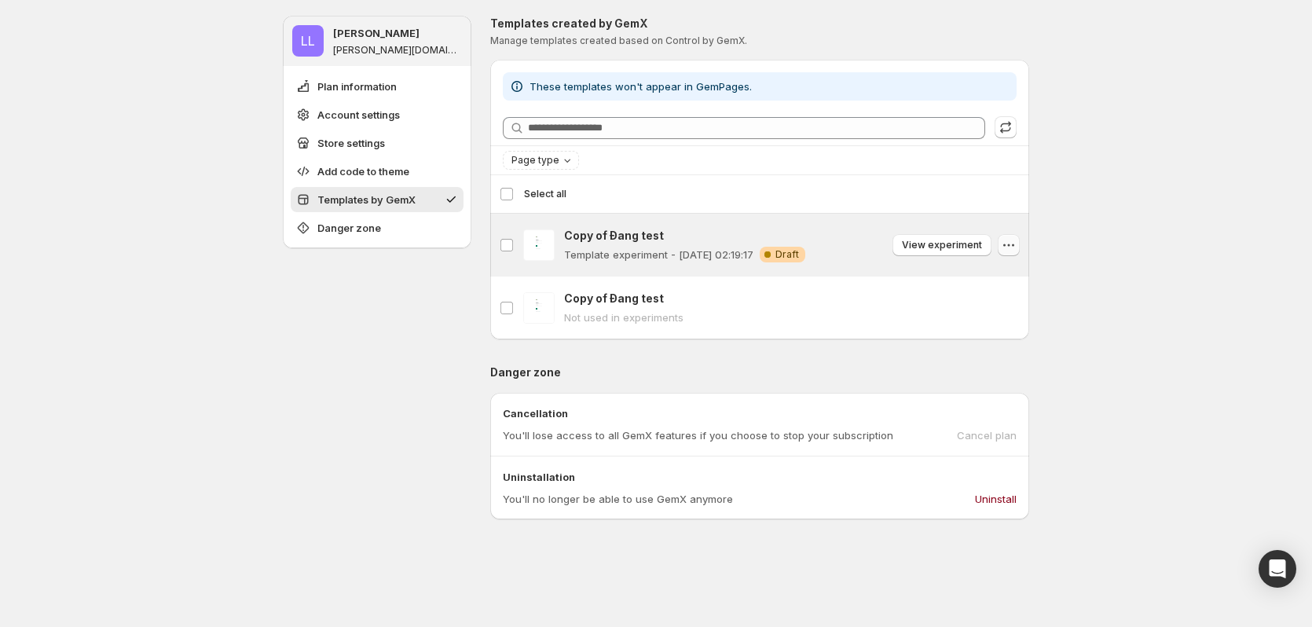
click at [1020, 242] on button "button" at bounding box center [1009, 245] width 22 height 22
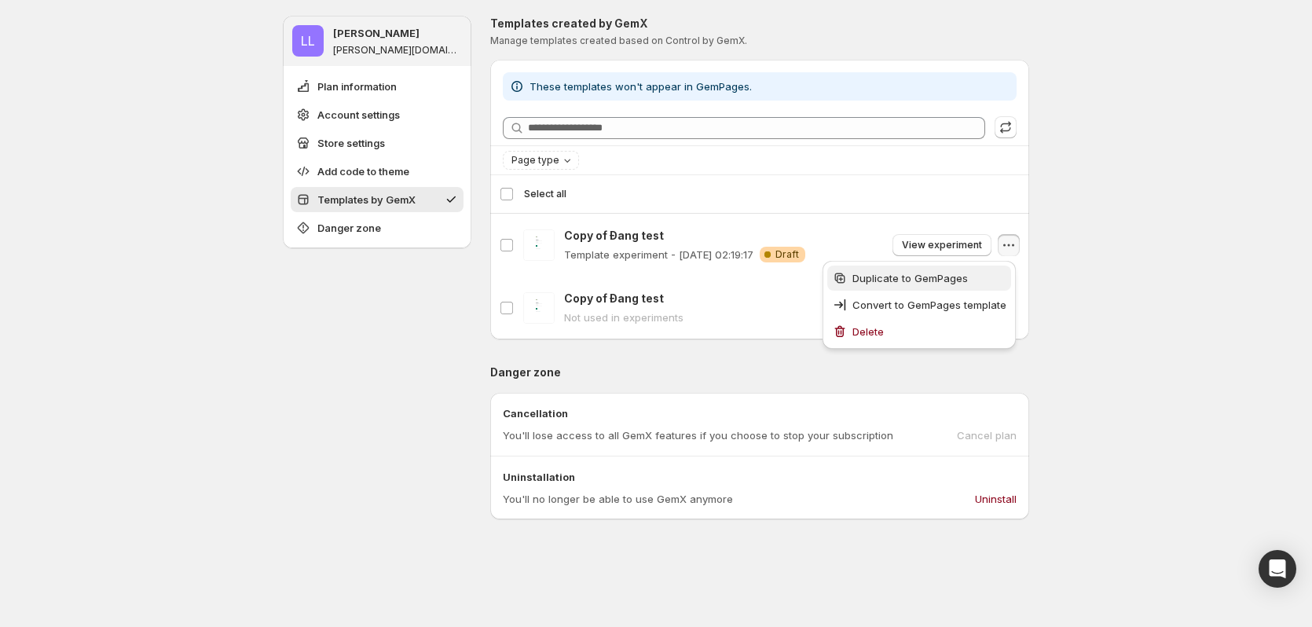
click at [945, 280] on span "Duplicate to GemPages" at bounding box center [911, 278] width 116 height 13
